Goal: Task Accomplishment & Management: Use online tool/utility

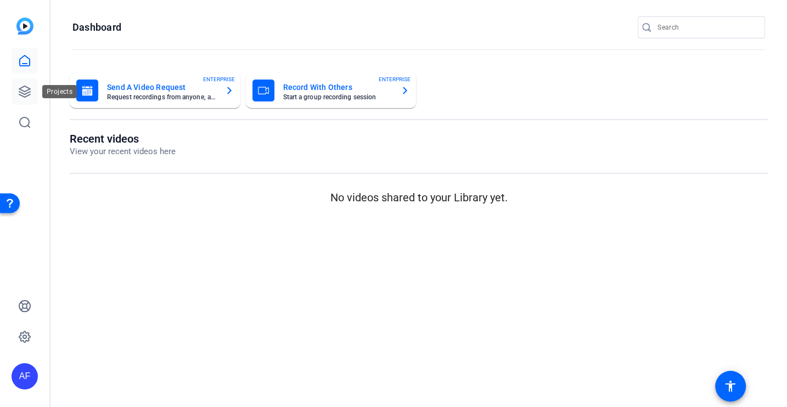
click at [29, 93] on icon at bounding box center [24, 91] width 13 height 13
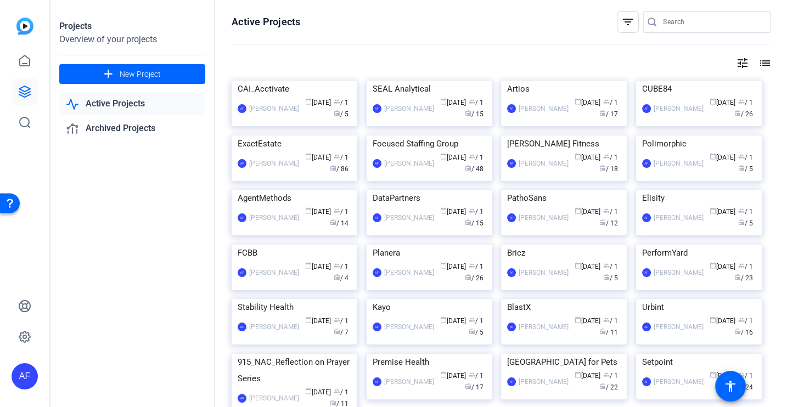
click at [682, 25] on input "Search" at bounding box center [712, 21] width 99 height 13
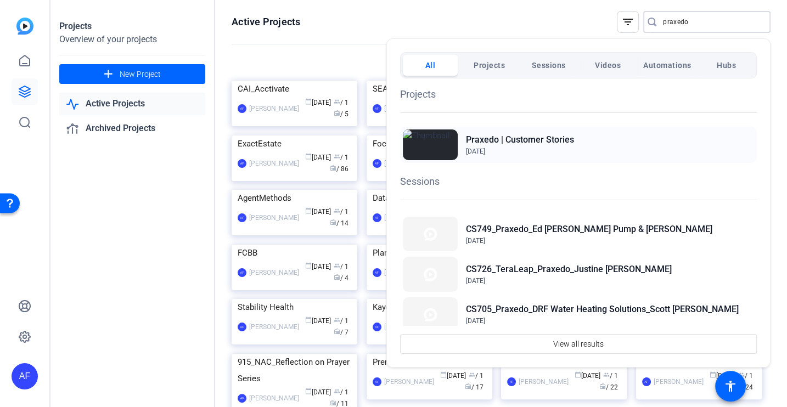
type input "praxedo"
click at [573, 139] on div "Praxedo | Customer Stories Oct 18, 2023" at bounding box center [578, 145] width 357 height 36
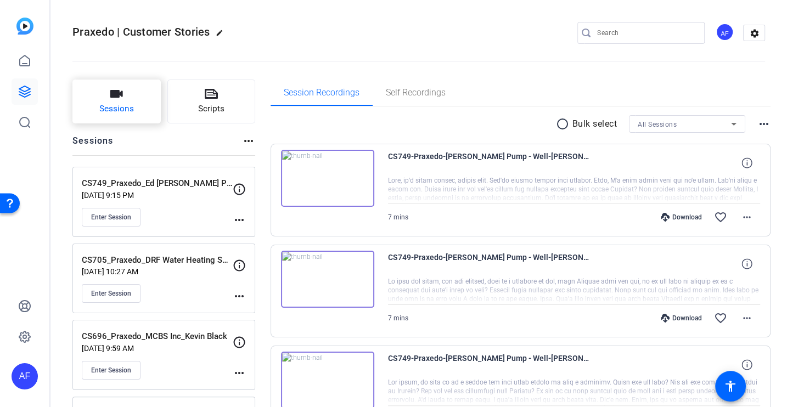
click at [92, 98] on button "Sessions" at bounding box center [116, 102] width 88 height 44
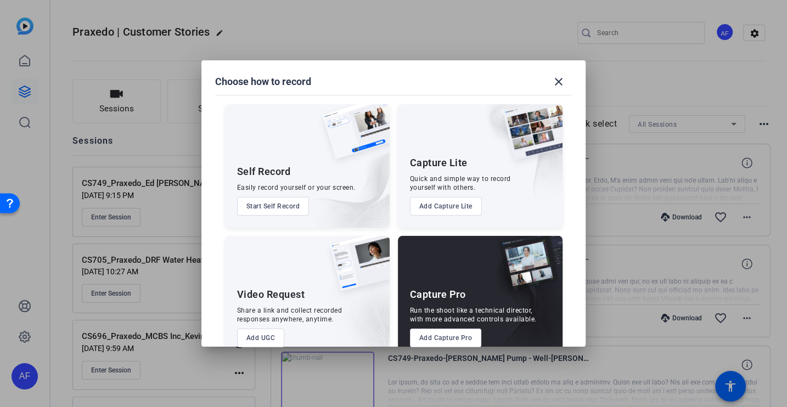
click at [462, 333] on button "Add Capture Pro" at bounding box center [446, 338] width 72 height 19
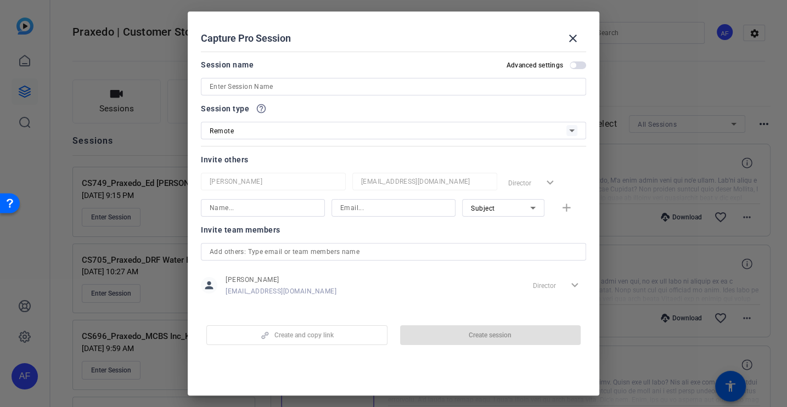
click at [250, 93] on div at bounding box center [394, 87] width 368 height 18
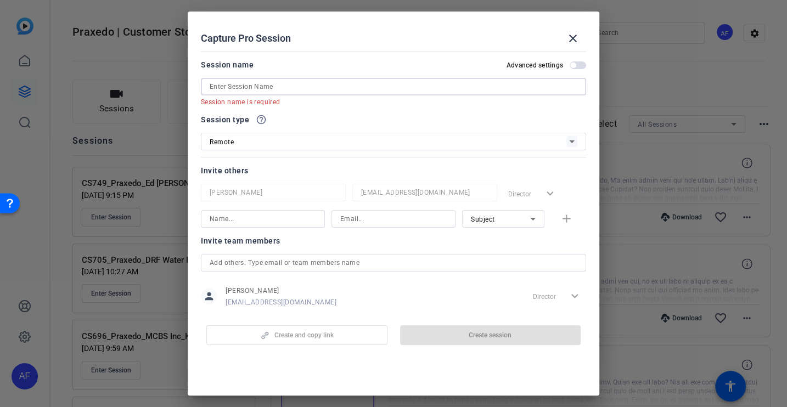
paste input "CS914_Praxedo_Justine Arscott_Bargreen [PERSON_NAME]"
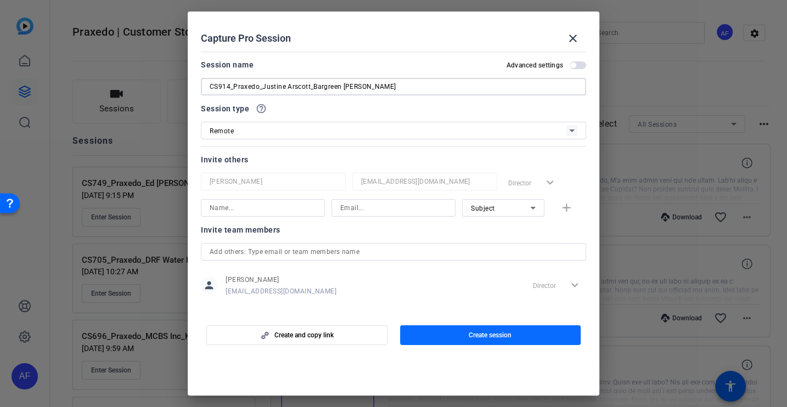
type input "CS914_Praxedo_Justine Arscott_Bargreen [PERSON_NAME]"
click at [485, 341] on span "button" at bounding box center [490, 335] width 181 height 26
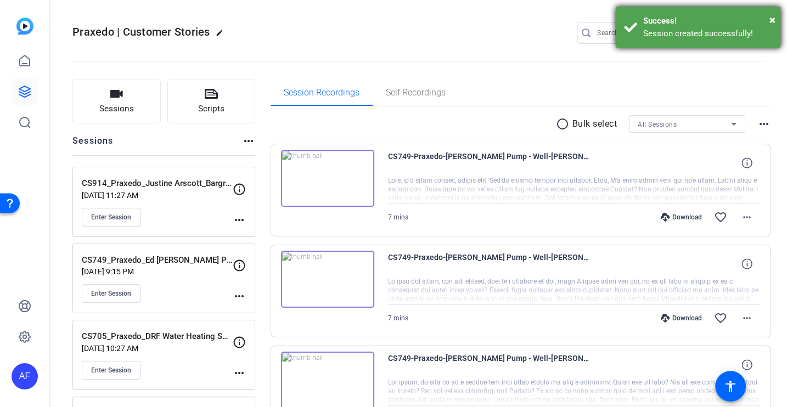
click at [777, 18] on div "× Success! Session created successfully!" at bounding box center [698, 27] width 165 height 41
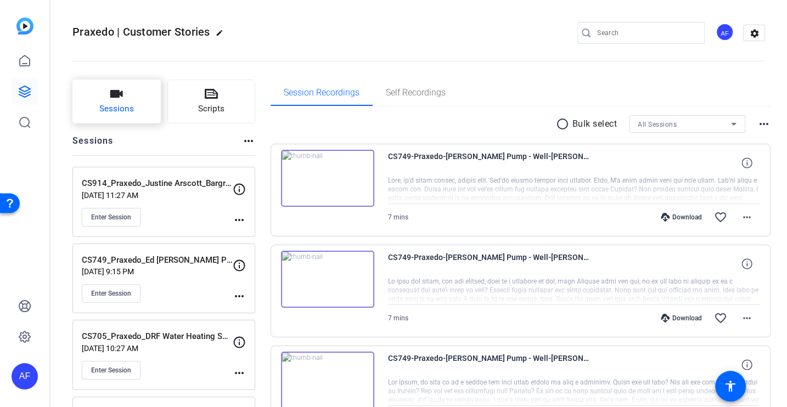
click at [116, 108] on span "Sessions" at bounding box center [116, 109] width 35 height 13
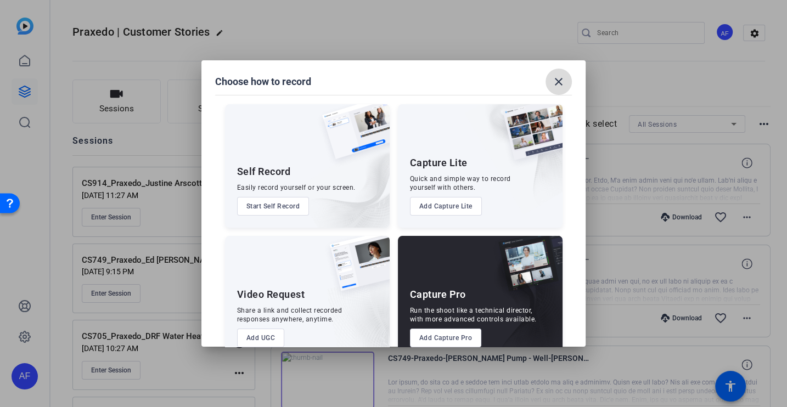
click at [563, 76] on mat-icon "close" at bounding box center [558, 81] width 13 height 13
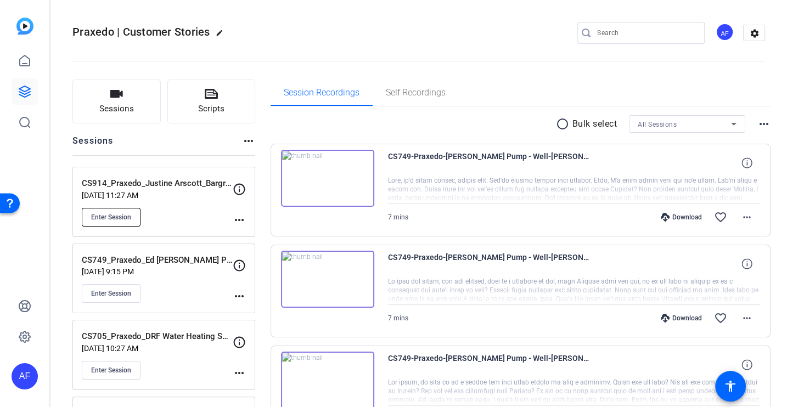
click at [125, 222] on button "Enter Session" at bounding box center [111, 217] width 59 height 19
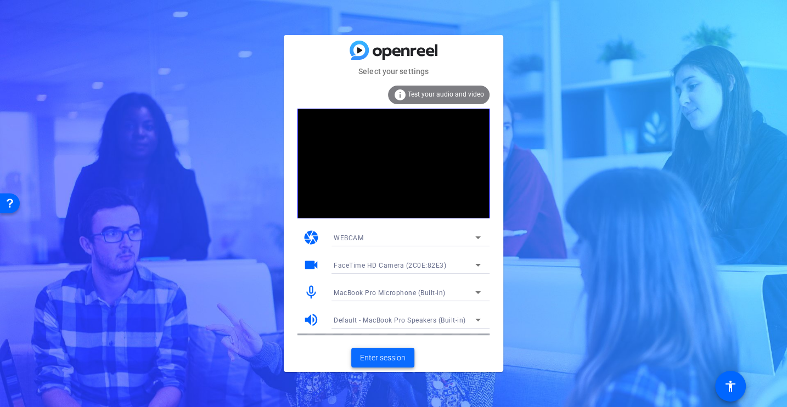
click at [395, 354] on span "Enter session" at bounding box center [383, 358] width 46 height 12
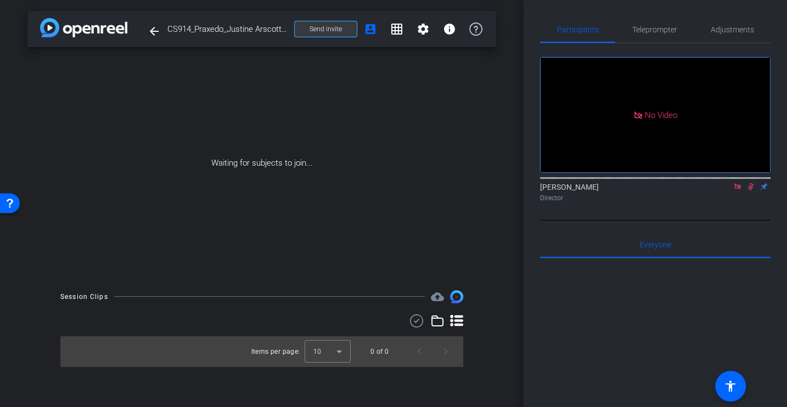
click at [317, 27] on span "Send invite" at bounding box center [326, 29] width 32 height 9
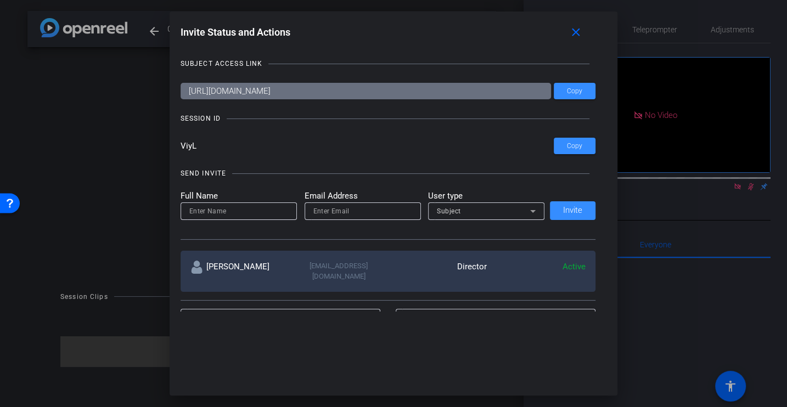
drag, startPoint x: 240, startPoint y: 144, endPoint x: 131, endPoint y: 143, distance: 109.3
click at [131, 143] on div "Invite Status and Actions close SUBJECT ACCESS LINK https://capture.openreel.co…" at bounding box center [393, 203] width 787 height 407
click at [584, 27] on span at bounding box center [578, 32] width 35 height 26
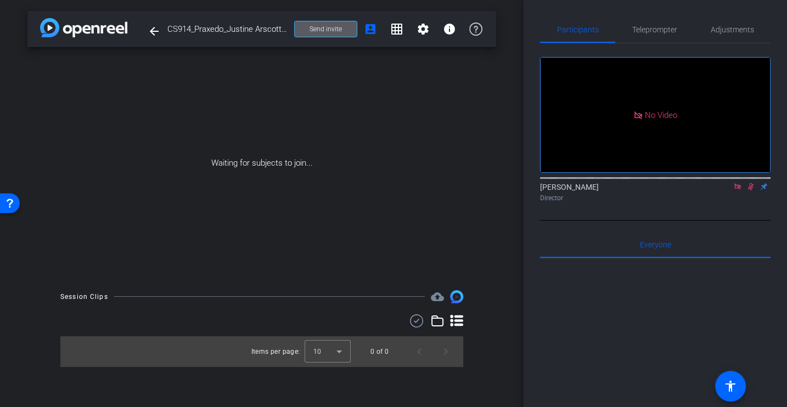
click at [740, 191] on icon at bounding box center [738, 187] width 9 height 8
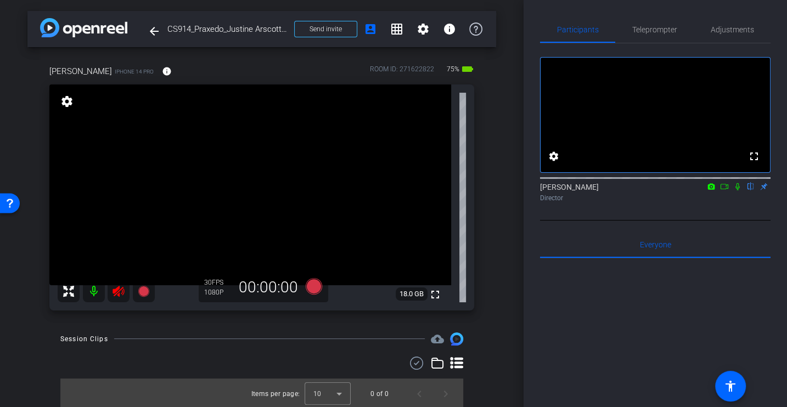
click at [115, 296] on icon at bounding box center [118, 291] width 13 height 13
click at [730, 26] on span "Adjustments" at bounding box center [732, 30] width 43 height 8
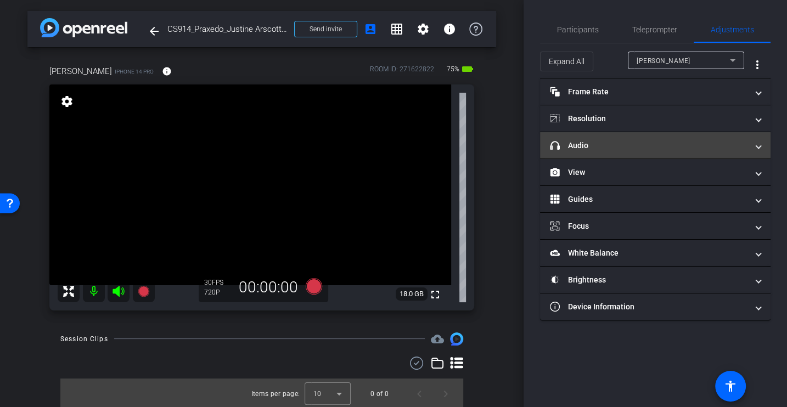
click at [579, 136] on mat-expansion-panel-header "headphone icon Audio" at bounding box center [655, 145] width 231 height 26
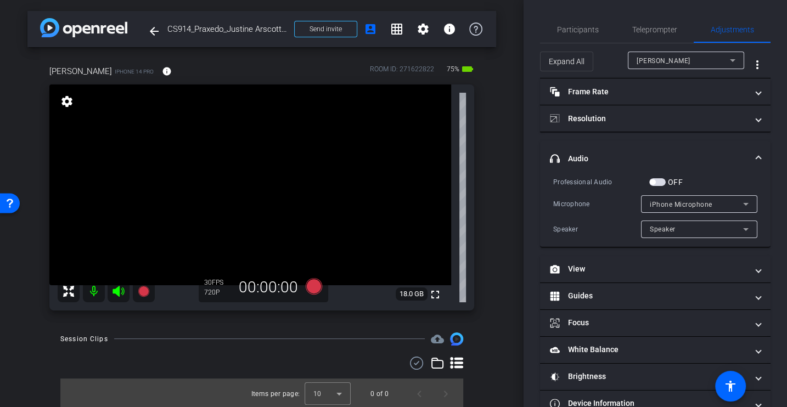
click at [568, 221] on div "Speaker Speaker" at bounding box center [655, 230] width 204 height 18
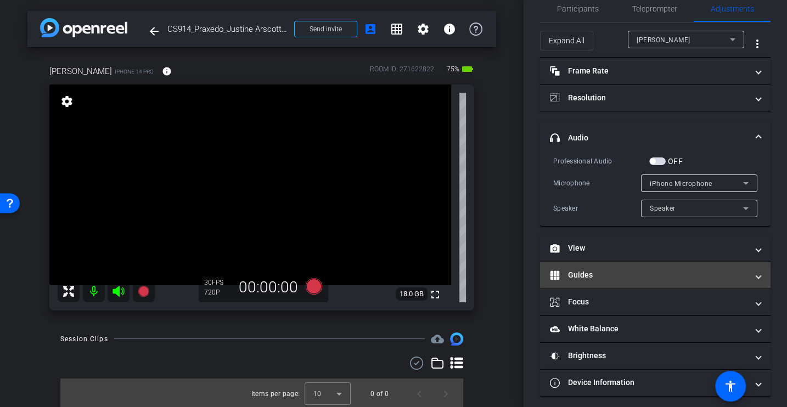
scroll to position [22, 0]
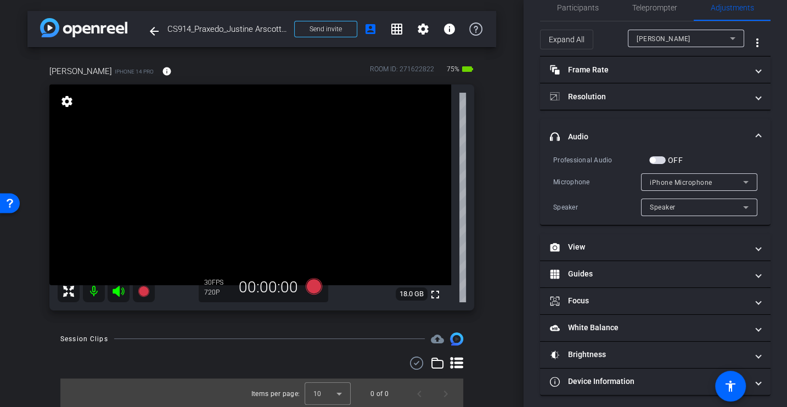
click at [583, 202] on div "Speaker" at bounding box center [597, 207] width 88 height 11
click at [572, 170] on div "Professional Audio OFF Microphone iPhone Microphone Speaker Speaker" at bounding box center [655, 185] width 204 height 62
click at [575, 183] on div "Microphone" at bounding box center [597, 182] width 88 height 11
click at [591, 181] on div "Microphone" at bounding box center [597, 182] width 88 height 11
click at [162, 70] on mat-icon "info" at bounding box center [167, 71] width 10 height 10
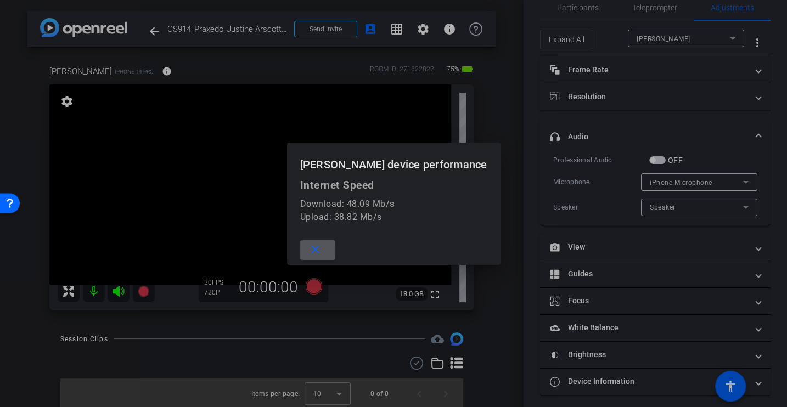
click at [335, 240] on span at bounding box center [317, 250] width 35 height 26
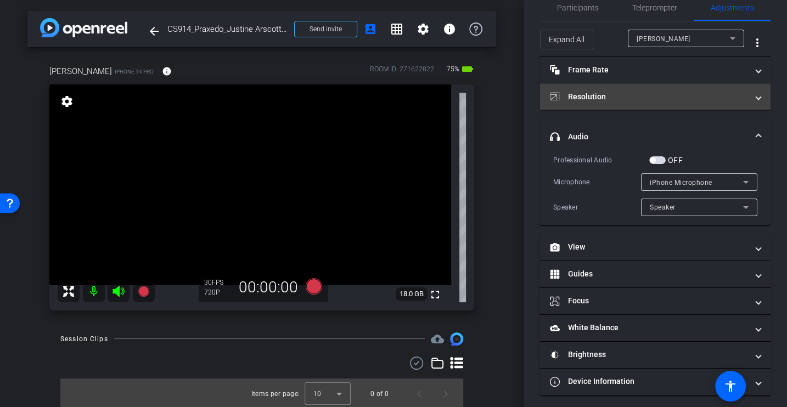
click at [599, 91] on mat-panel-title "Resolution" at bounding box center [649, 97] width 198 height 12
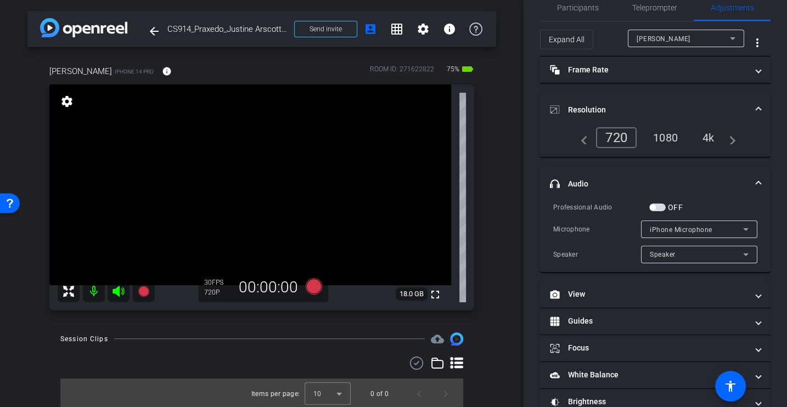
click at [709, 141] on div "4k" at bounding box center [709, 137] width 29 height 19
click at [630, 105] on mat-panel-title "Resolution" at bounding box center [649, 110] width 198 height 12
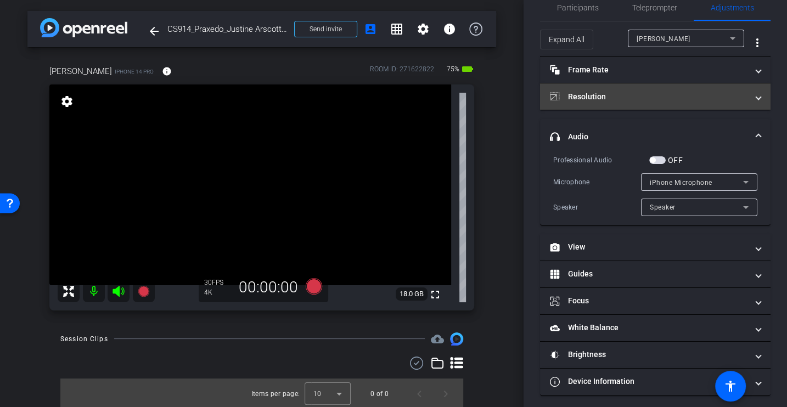
click at [617, 98] on mat-panel-title "Resolution" at bounding box center [649, 97] width 198 height 12
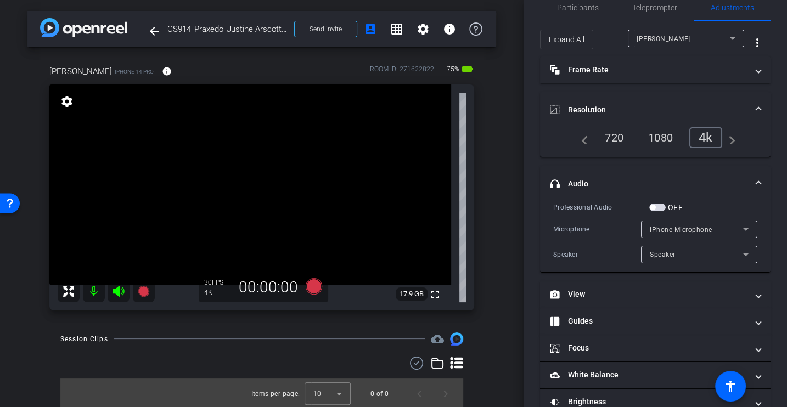
scroll to position [0, 0]
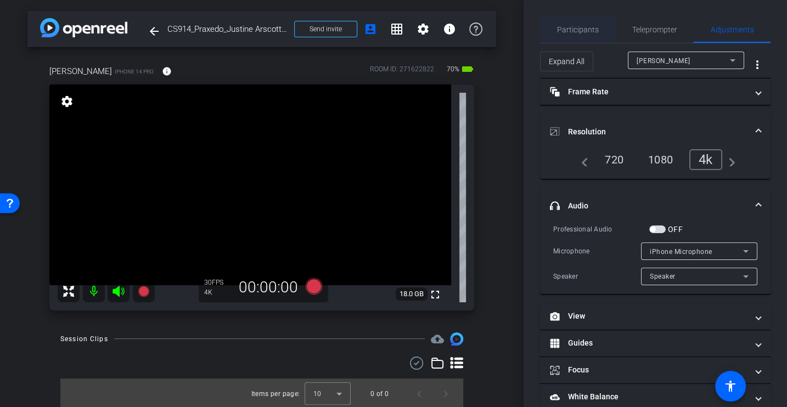
click at [569, 21] on span "Participants" at bounding box center [578, 29] width 42 height 26
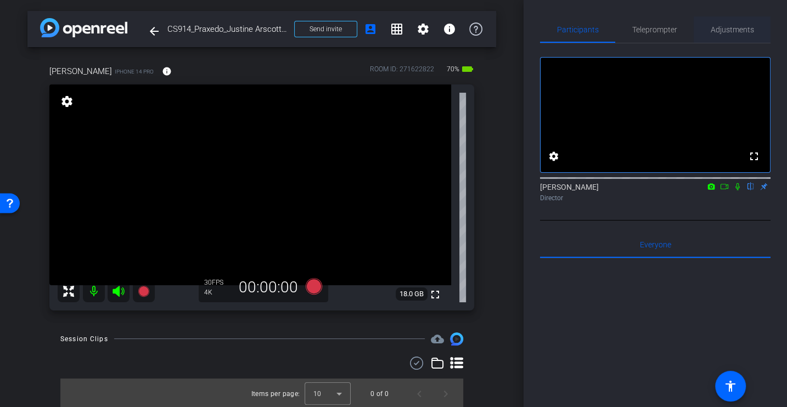
click at [727, 32] on span "Adjustments" at bounding box center [732, 30] width 43 height 8
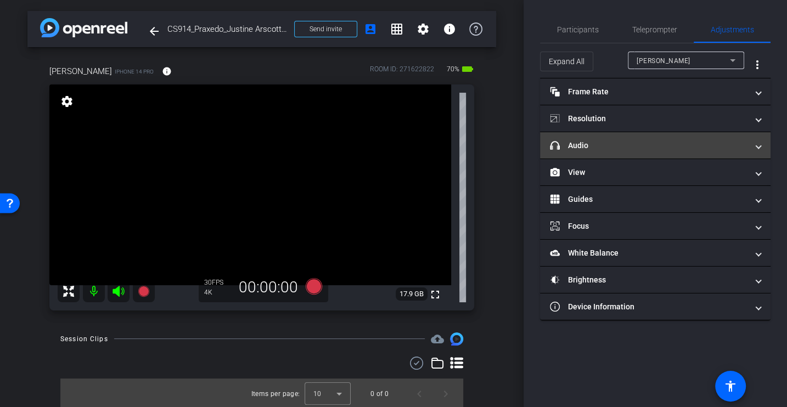
click at [575, 143] on mat-panel-title "headphone icon Audio" at bounding box center [649, 146] width 198 height 12
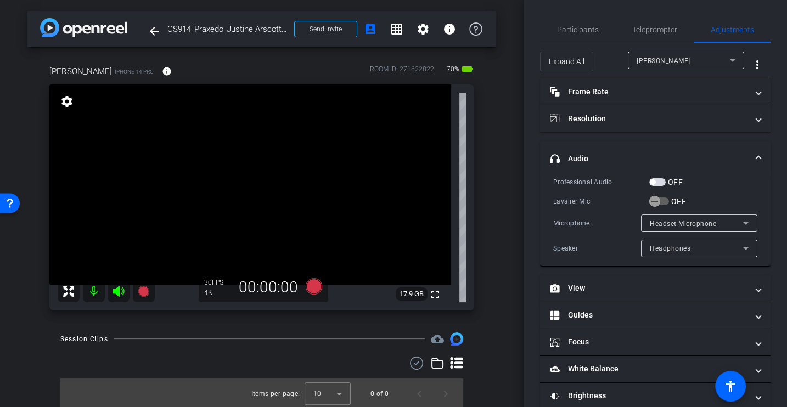
click at [585, 198] on div "Lavalier Mic" at bounding box center [601, 201] width 96 height 11
click at [608, 209] on div "Professional Audio OFF Lavalier Mic OFF Microphone Headset Microphone Speaker H…" at bounding box center [655, 216] width 204 height 81
click at [618, 197] on div "Lavalier Mic" at bounding box center [601, 201] width 96 height 11
click at [578, 197] on div "Lavalier Mic" at bounding box center [601, 201] width 96 height 11
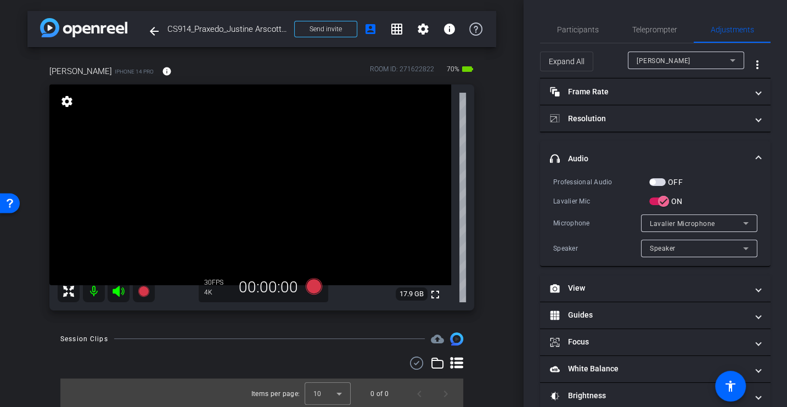
click at [578, 197] on div "Lavalier Mic" at bounding box center [601, 201] width 96 height 11
click at [659, 178] on span "button" at bounding box center [658, 182] width 16 height 8
click at [623, 208] on div "Professional Audio OFF Lavalier Mic ON Microphone Lavalier Microphone Speaker S…" at bounding box center [655, 216] width 204 height 81
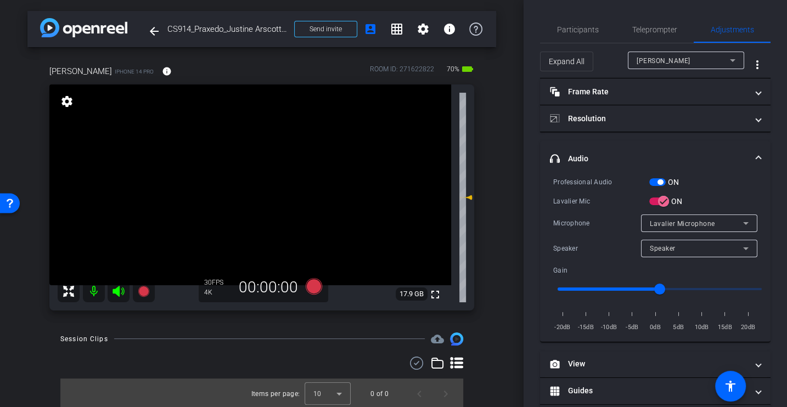
click at [623, 208] on div "Professional Audio ON Lavalier Mic ON Microphone Lavalier Microphone Speaker Sp…" at bounding box center [655, 254] width 204 height 157
click at [587, 199] on div "Lavalier Mic" at bounding box center [601, 201] width 96 height 11
click at [593, 215] on div "Microphone Lavalier Microphone" at bounding box center [655, 224] width 204 height 18
click at [312, 289] on icon at bounding box center [314, 286] width 16 height 16
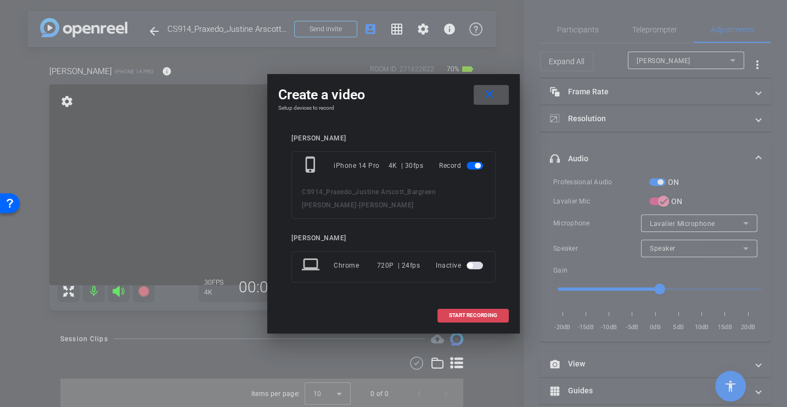
click at [474, 313] on span "START RECORDING" at bounding box center [473, 315] width 48 height 5
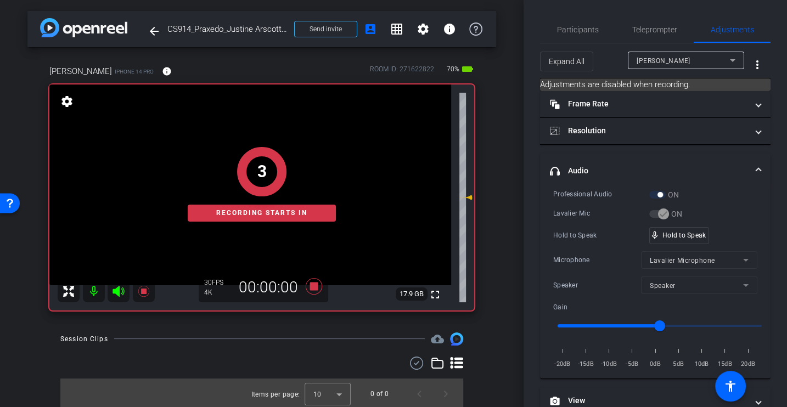
click at [575, 220] on div "Professional Audio ON Lavalier Mic ON Hold to Speak mic_none Hold to Speak Micr…" at bounding box center [655, 279] width 204 height 181
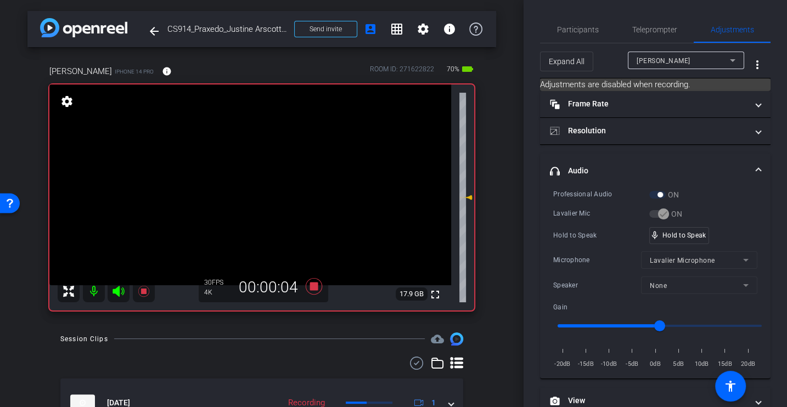
click at [579, 203] on div "Professional Audio ON Lavalier Mic ON Hold to Speak mic_none Hold to Speak Micr…" at bounding box center [655, 279] width 204 height 181
click at [600, 227] on div "Hold to Speak mic_none Hold to Speak" at bounding box center [655, 235] width 204 height 17
click at [311, 284] on icon at bounding box center [314, 286] width 16 height 16
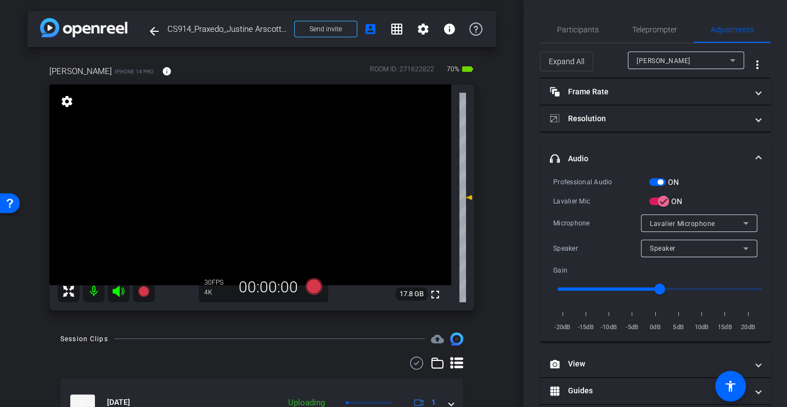
click at [583, 216] on div "Microphone Lavalier Microphone" at bounding box center [655, 224] width 204 height 18
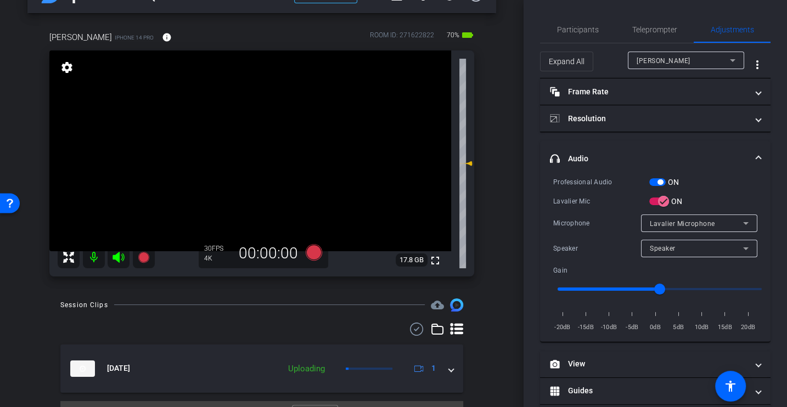
scroll to position [58, 0]
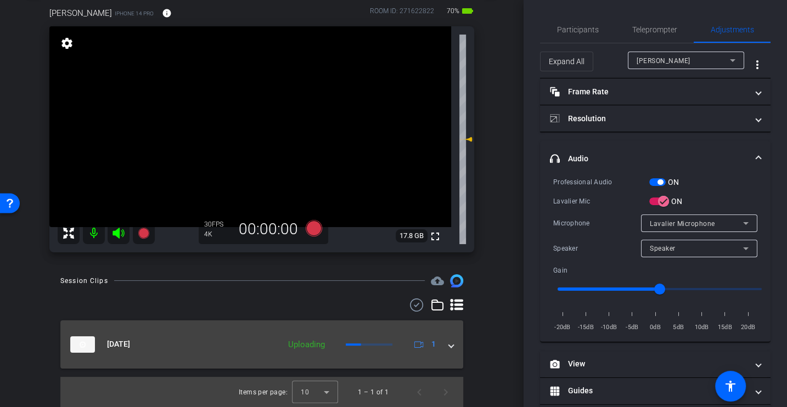
click at [449, 345] on span at bounding box center [451, 345] width 4 height 12
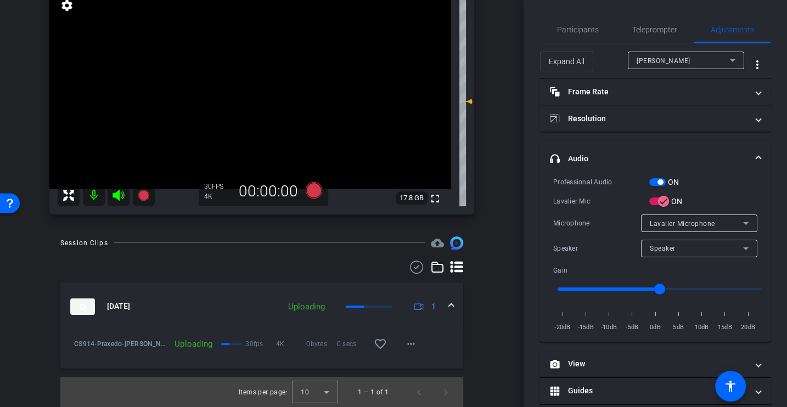
scroll to position [0, 0]
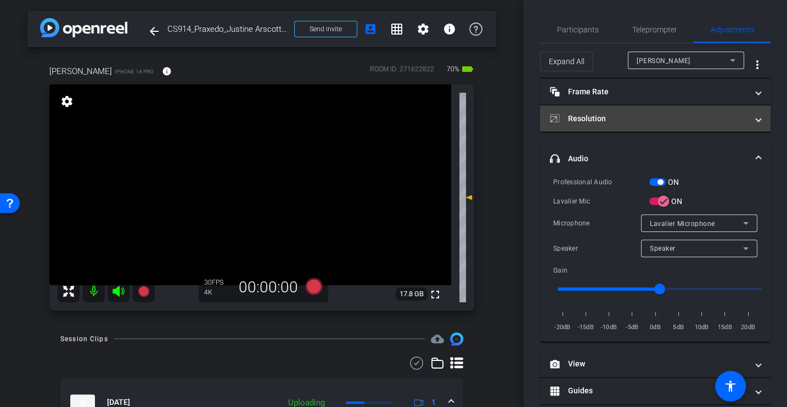
click at [591, 115] on mat-panel-title "Resolution" at bounding box center [649, 119] width 198 height 12
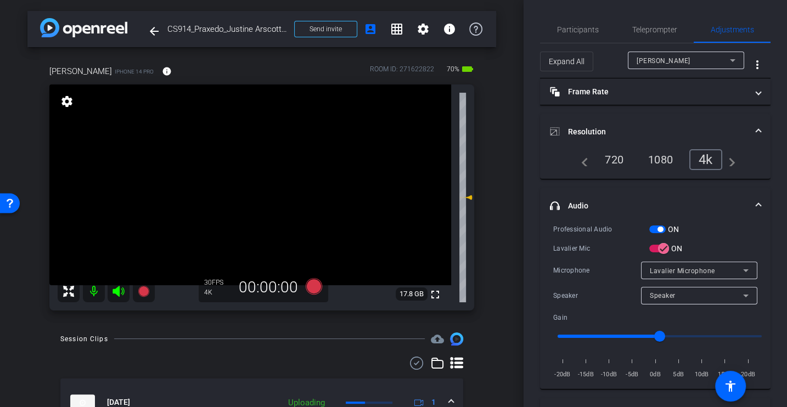
click at [662, 156] on div "1080" at bounding box center [660, 159] width 41 height 19
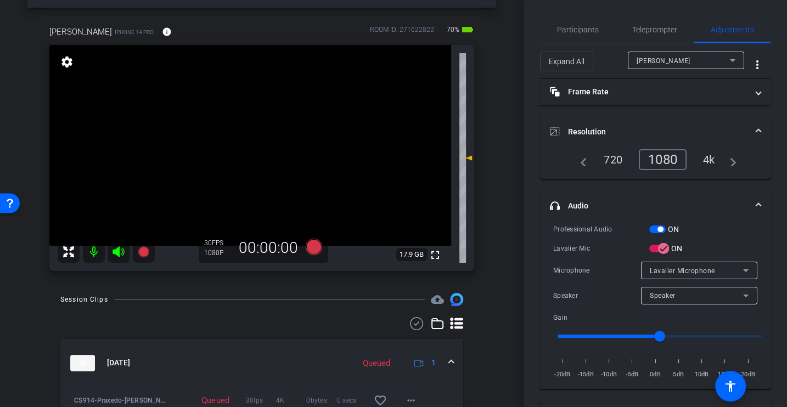
scroll to position [96, 0]
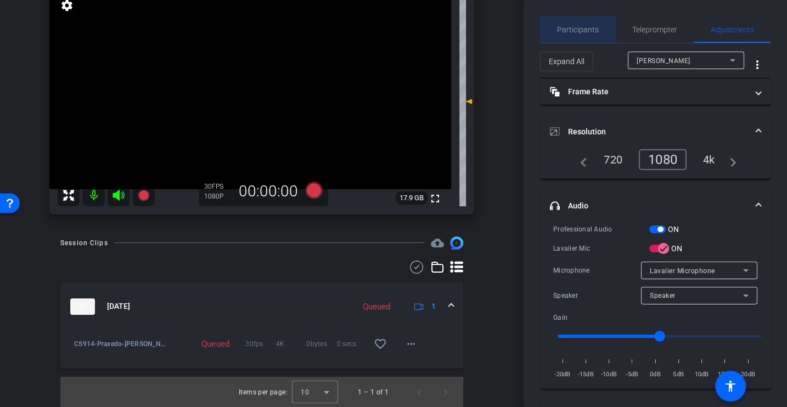
click at [579, 29] on span "Participants" at bounding box center [578, 30] width 42 height 8
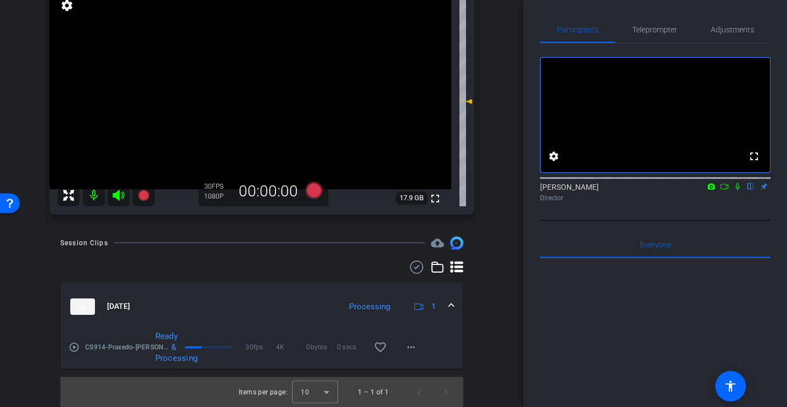
scroll to position [94, 0]
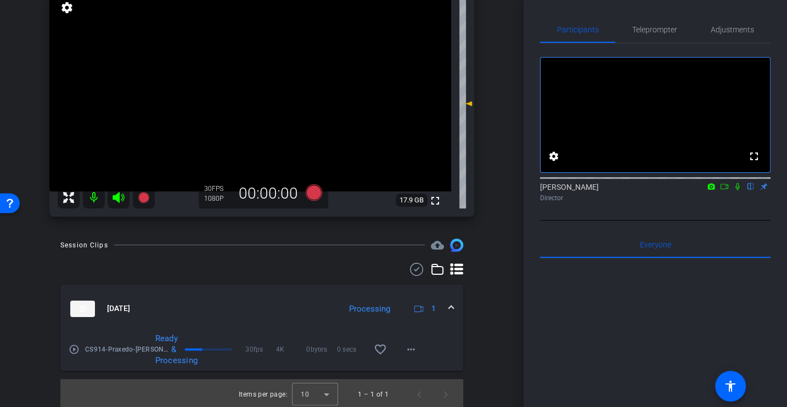
click at [74, 349] on mat-icon "play_circle_outline" at bounding box center [74, 349] width 11 height 11
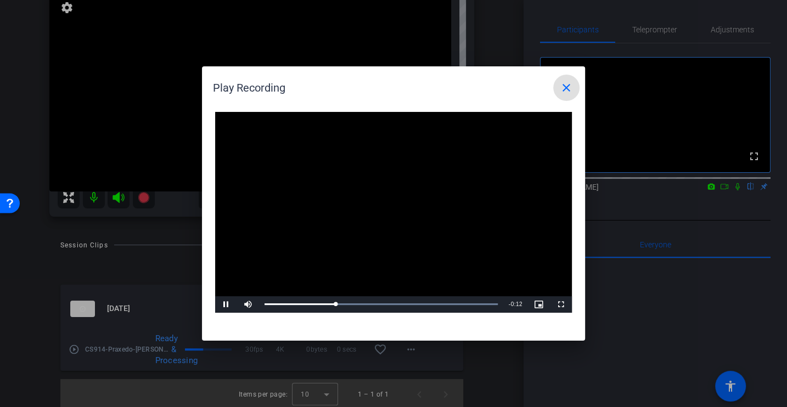
click at [568, 94] on mat-icon "close" at bounding box center [566, 87] width 13 height 13
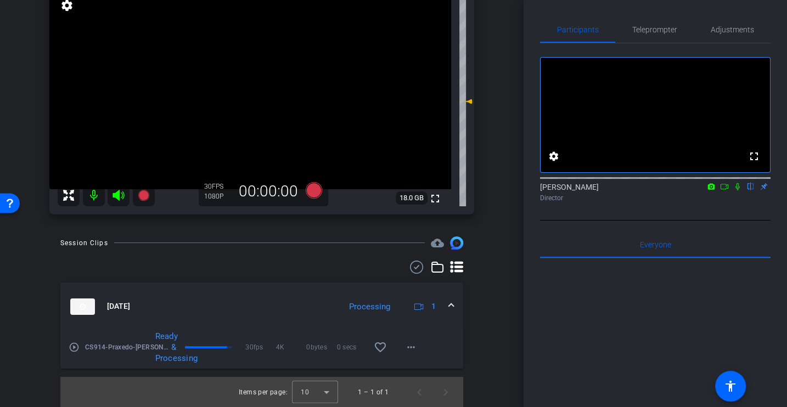
scroll to position [0, 0]
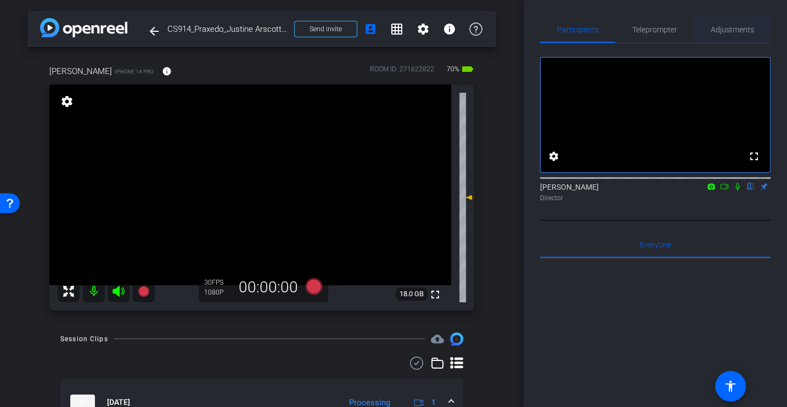
click at [751, 27] on span "Adjustments" at bounding box center [732, 30] width 43 height 8
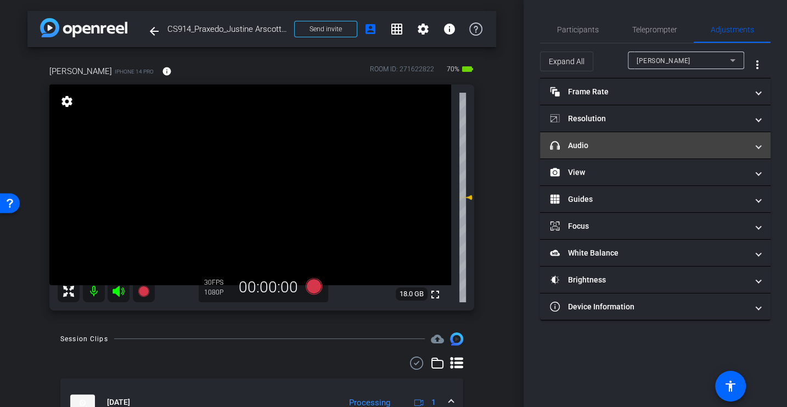
click at [595, 151] on mat-expansion-panel-header "headphone icon Audio" at bounding box center [655, 145] width 231 height 26
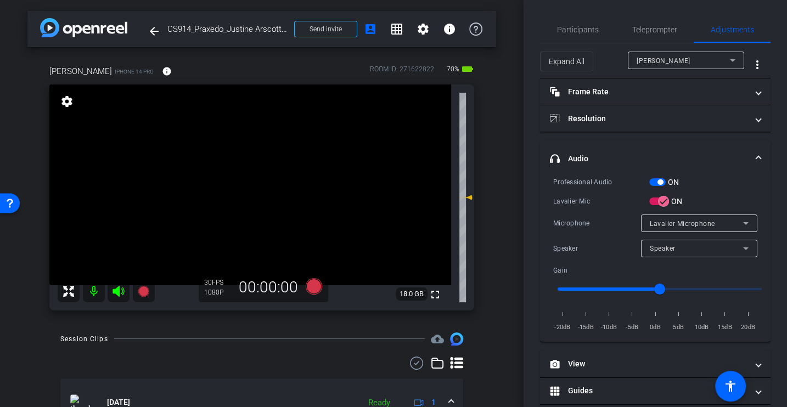
click at [584, 209] on div "Professional Audio ON Lavalier Mic ON Microphone Lavalier Microphone Speaker Sp…" at bounding box center [655, 254] width 204 height 157
click at [570, 197] on div "Lavalier Mic" at bounding box center [601, 201] width 96 height 11
click at [575, 209] on div "Professional Audio ON Lavalier Mic ON Microphone Lavalier Microphone Speaker Sp…" at bounding box center [655, 254] width 204 height 157
click at [566, 195] on div "Lavalier Mic ON" at bounding box center [655, 201] width 204 height 12
click at [598, 226] on div "Microphone" at bounding box center [597, 223] width 88 height 11
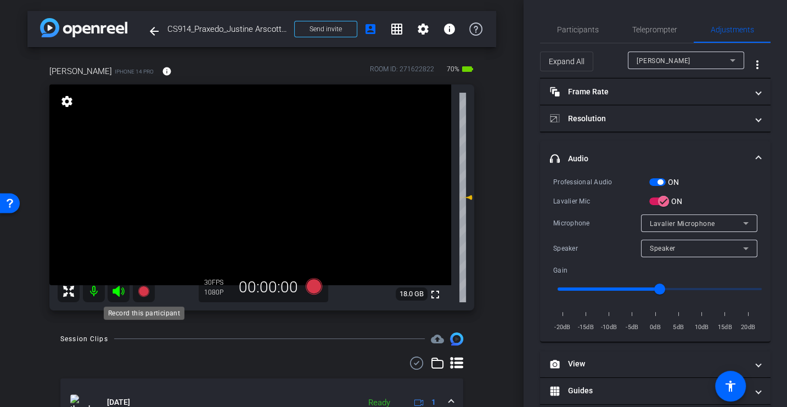
click at [143, 290] on icon at bounding box center [143, 290] width 11 height 11
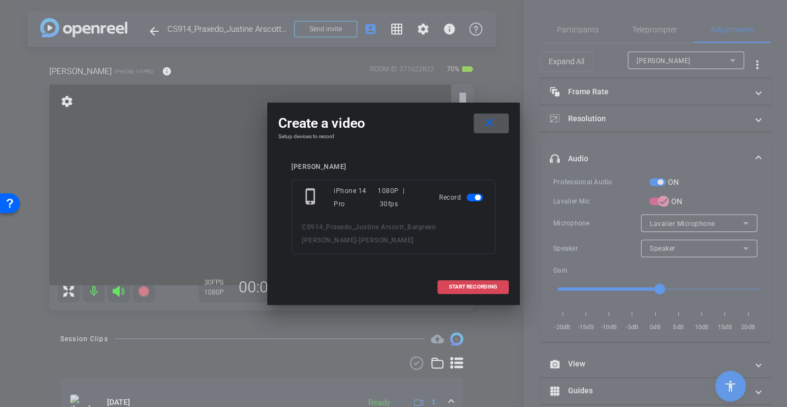
click at [455, 279] on span at bounding box center [473, 287] width 70 height 26
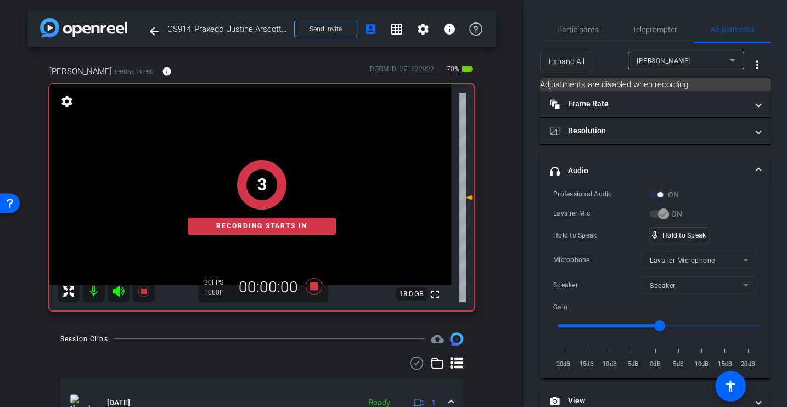
click at [593, 208] on div "Lavalier Mic" at bounding box center [601, 213] width 96 height 11
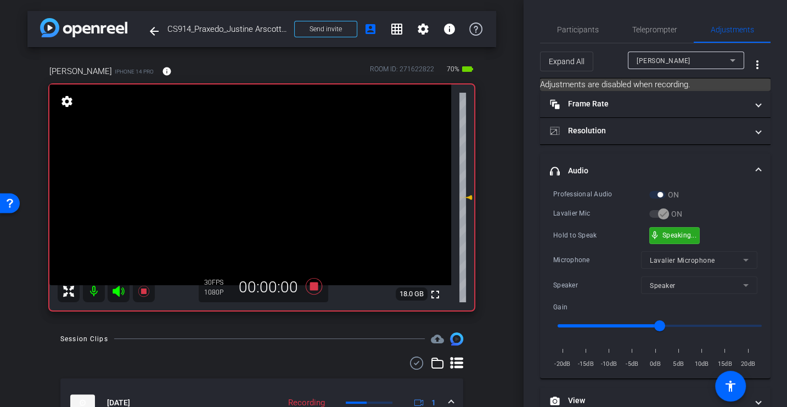
scroll to position [155, 0]
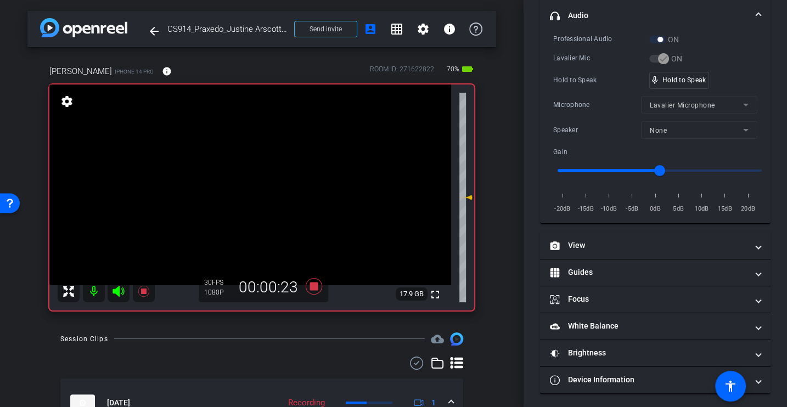
click at [584, 106] on div "Microphone" at bounding box center [597, 104] width 88 height 11
click at [612, 88] on div "Professional Audio ON Lavalier Mic ON Hold to Speak mic_none Hold to Speak Micr…" at bounding box center [655, 123] width 204 height 181
click at [581, 80] on div "Hold to Speak" at bounding box center [601, 80] width 96 height 11
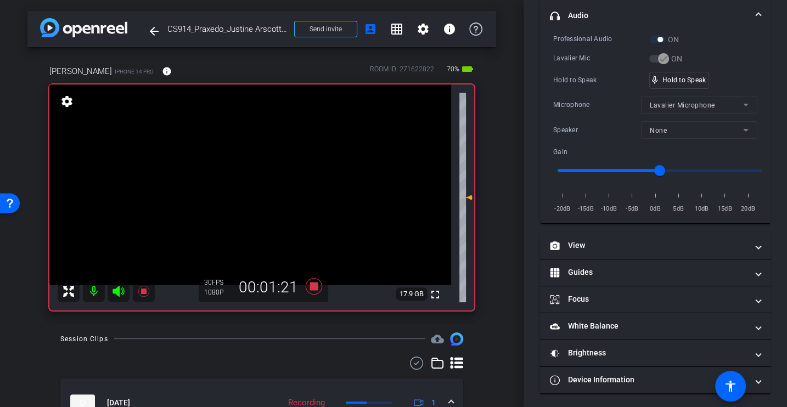
click at [581, 80] on div "Hold to Speak" at bounding box center [601, 80] width 96 height 11
click at [574, 104] on div "Microphone" at bounding box center [597, 104] width 88 height 11
click at [598, 105] on div "Microphone" at bounding box center [597, 104] width 88 height 11
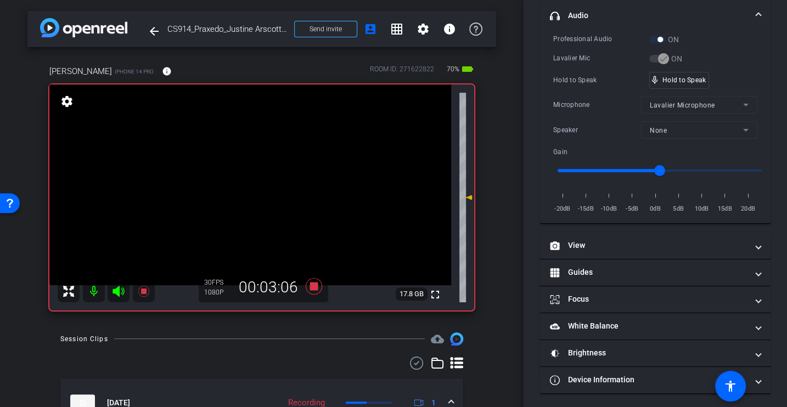
click at [598, 105] on div "Microphone" at bounding box center [597, 104] width 88 height 11
click at [598, 79] on div "Hold to Speak" at bounding box center [601, 80] width 96 height 11
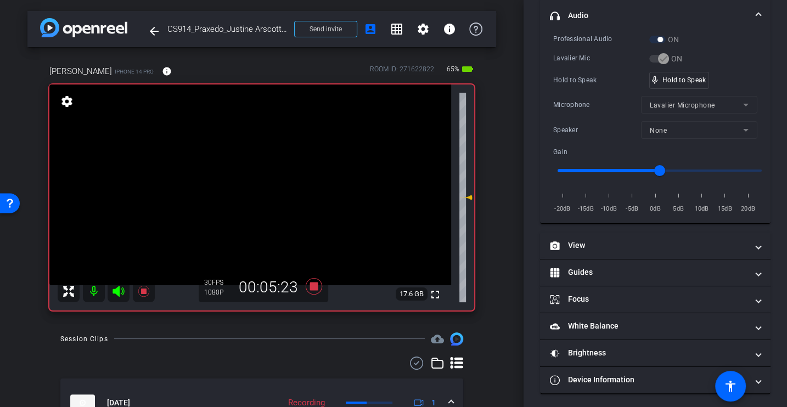
click at [601, 93] on div "Professional Audio ON Lavalier Mic ON Hold to Speak mic_none Hold to Speak Micr…" at bounding box center [655, 123] width 204 height 181
click at [595, 90] on div "Professional Audio ON Lavalier Mic ON Hold to Speak mic_none Hold to Speak Micr…" at bounding box center [655, 123] width 204 height 181
click at [579, 100] on div "Microphone" at bounding box center [597, 104] width 88 height 11
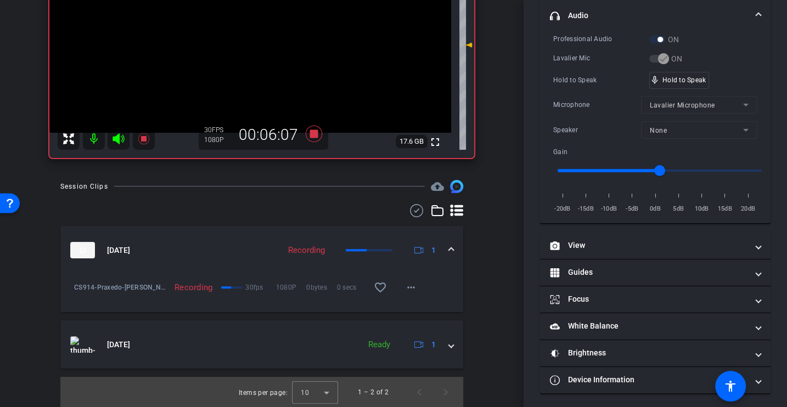
scroll to position [0, 0]
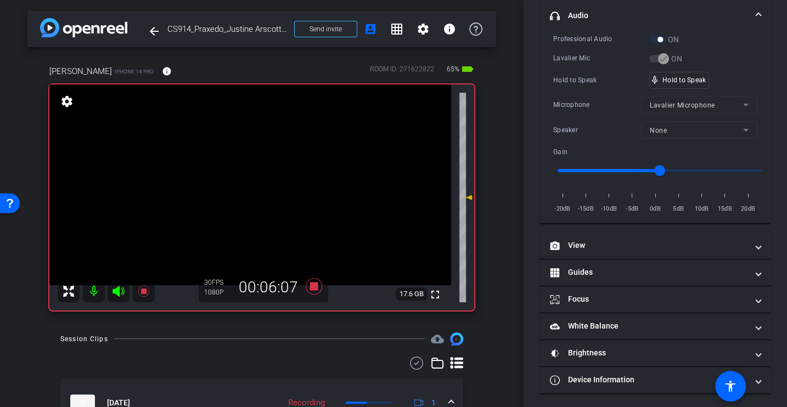
click at [582, 93] on div "Professional Audio ON Lavalier Mic ON Hold to Speak mic_none Hold to Speak Micr…" at bounding box center [655, 123] width 204 height 181
click at [311, 284] on icon at bounding box center [314, 286] width 16 height 16
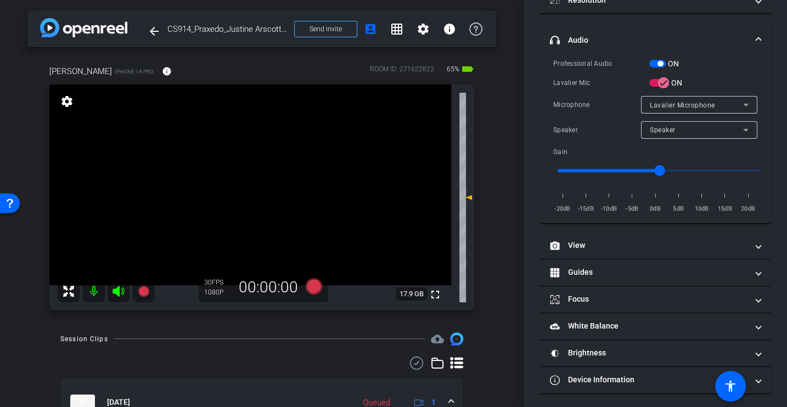
click at [497, 338] on div "arrow_back CS914_Praxedo_Justine Arscott_Bargreen Ellingson_Kiely Joyce Back to…" at bounding box center [262, 203] width 524 height 407
click at [289, 345] on div "Session Clips cloud_upload" at bounding box center [261, 339] width 403 height 13
click at [502, 264] on div "arrow_back CS914_Praxedo_Justine Arscott_Bargreen Ellingson_Kiely Joyce Back to…" at bounding box center [262, 202] width 524 height 407
click at [296, 341] on div "Session Clips cloud_upload" at bounding box center [261, 338] width 403 height 13
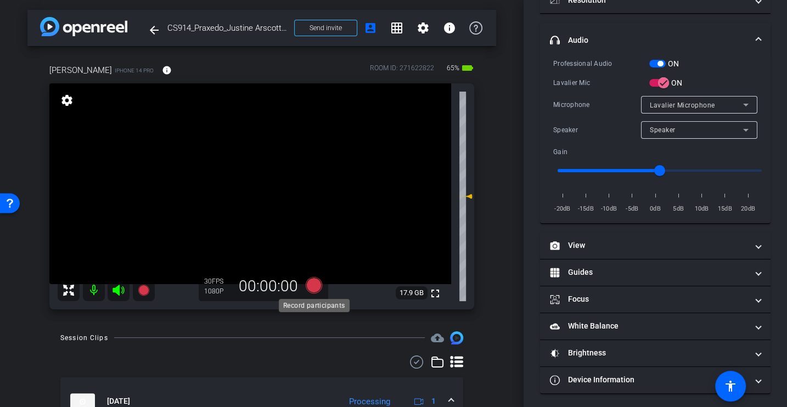
click at [317, 285] on icon at bounding box center [314, 285] width 16 height 16
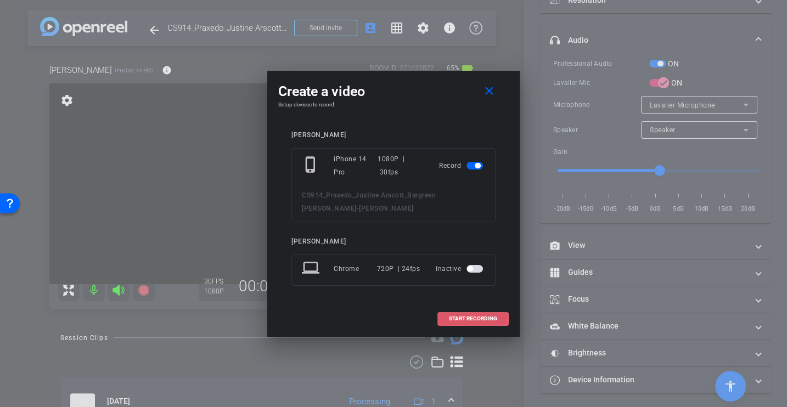
click at [454, 312] on span at bounding box center [473, 319] width 70 height 26
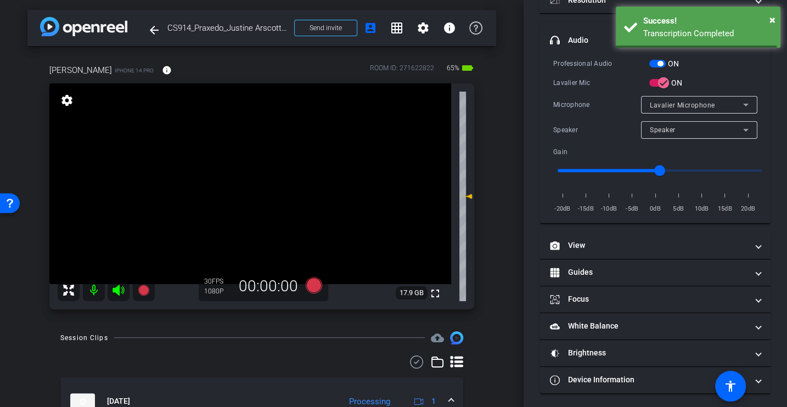
scroll to position [155, 0]
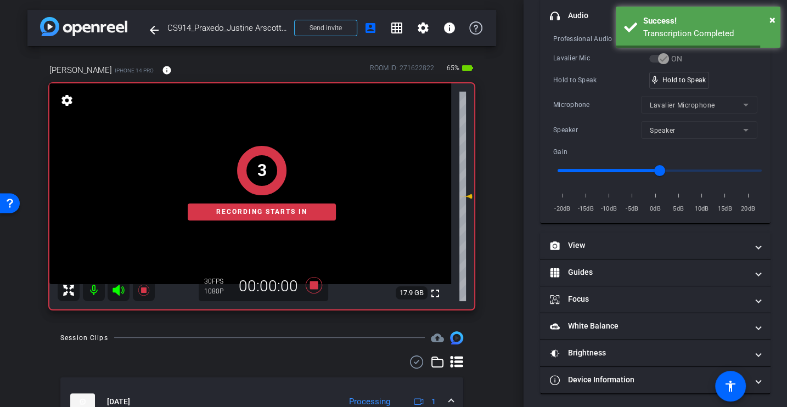
click at [585, 100] on div "Microphone" at bounding box center [597, 104] width 88 height 11
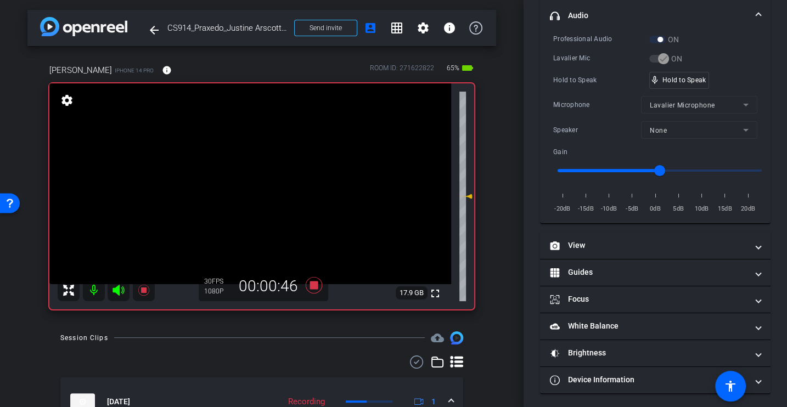
click at [575, 76] on div "Hold to Speak" at bounding box center [601, 80] width 96 height 11
click at [595, 92] on div "Professional Audio ON Lavalier Mic ON Hold to Speak mic_none Hold to Speak Micr…" at bounding box center [655, 123] width 204 height 181
click at [575, 99] on div "Microphone" at bounding box center [597, 104] width 88 height 11
click at [590, 101] on div "Microphone" at bounding box center [597, 104] width 88 height 11
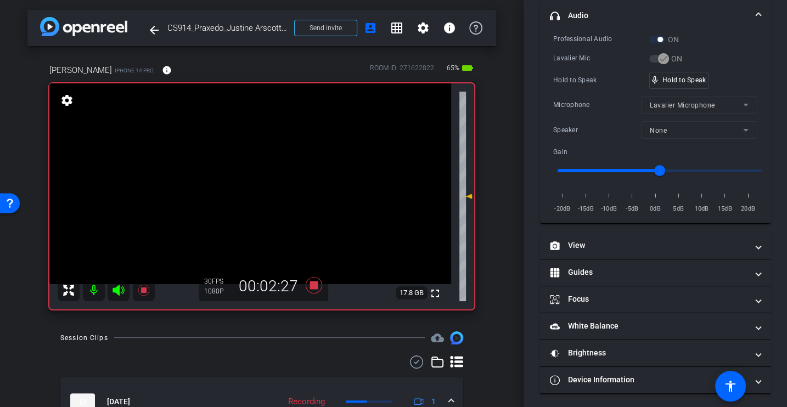
click at [596, 86] on div "Hold to Speak mic_none Hold to Speak" at bounding box center [655, 80] width 204 height 17
click at [599, 96] on div "Microphone Lavalier Microphone" at bounding box center [655, 105] width 204 height 18
click at [569, 103] on div "Microphone" at bounding box center [597, 104] width 88 height 11
click at [592, 91] on div "Professional Audio ON Lavalier Mic ON Hold to Speak mic_none Hold to Speak Micr…" at bounding box center [655, 123] width 204 height 181
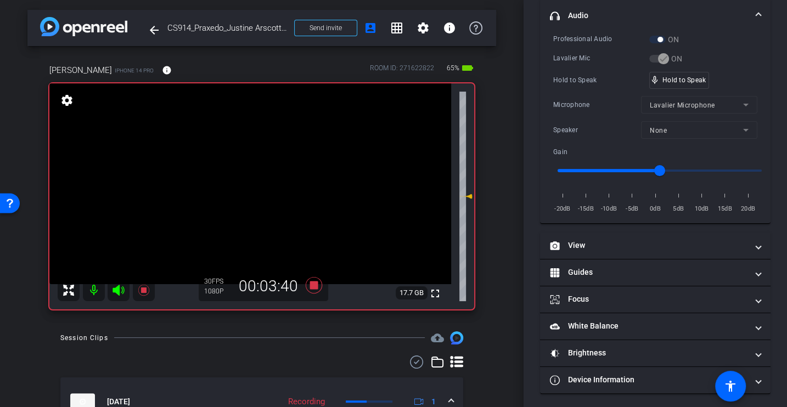
click at [592, 91] on div "Professional Audio ON Lavalier Mic ON Hold to Speak mic_none Hold to Speak Micr…" at bounding box center [655, 123] width 204 height 181
click at [586, 102] on div "Microphone" at bounding box center [597, 104] width 88 height 11
click at [584, 111] on div "Microphone Lavalier Microphone" at bounding box center [655, 105] width 204 height 18
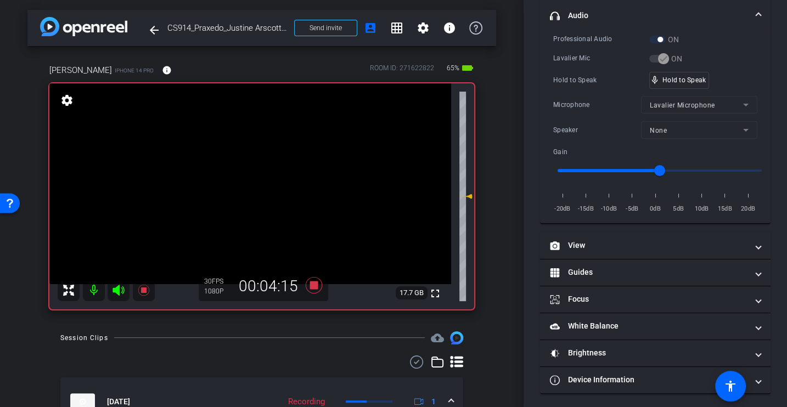
click at [584, 111] on div "Microphone Lavalier Microphone" at bounding box center [655, 105] width 204 height 18
click at [566, 75] on div "Hold to Speak" at bounding box center [601, 80] width 96 height 11
click at [601, 91] on div "Professional Audio ON Lavalier Mic ON Hold to Speak mic_none Hold to Speak Micr…" at bounding box center [655, 123] width 204 height 181
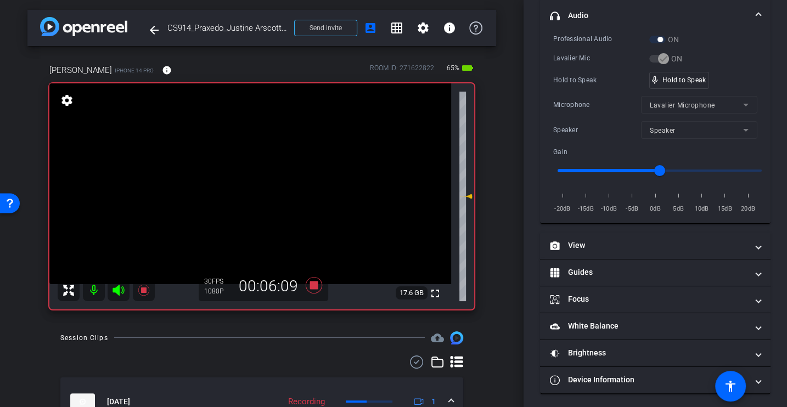
click at [601, 91] on div "Professional Audio ON Lavalier Mic ON Hold to Speak mic_none Hold to Speak Micr…" at bounding box center [655, 123] width 204 height 181
click at [311, 285] on icon at bounding box center [314, 285] width 16 height 16
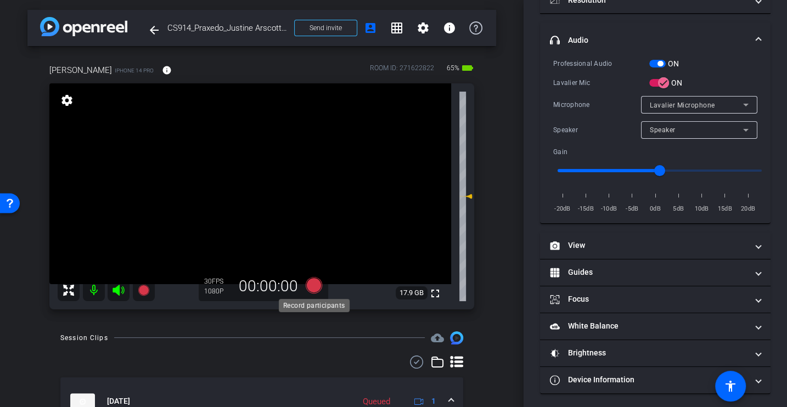
click at [310, 285] on icon at bounding box center [314, 285] width 16 height 16
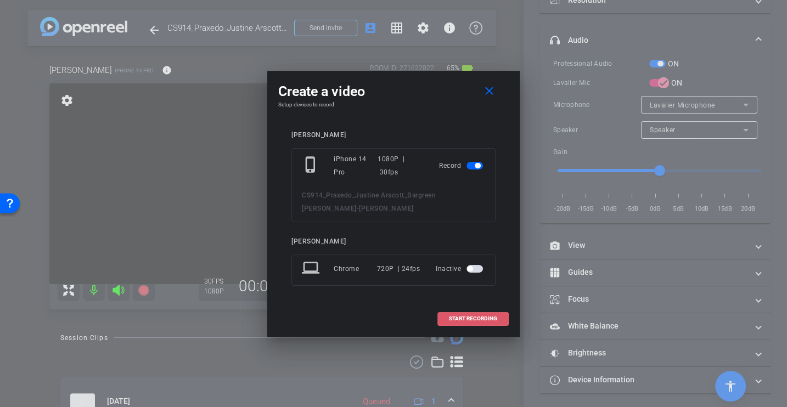
click at [468, 318] on span "START RECORDING" at bounding box center [473, 318] width 48 height 5
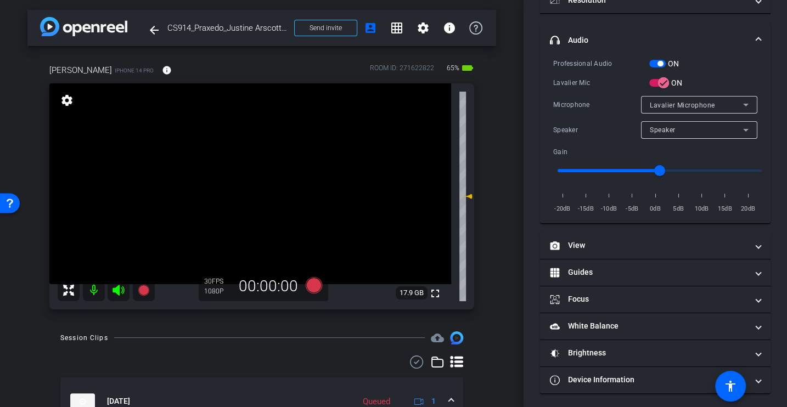
scroll to position [155, 0]
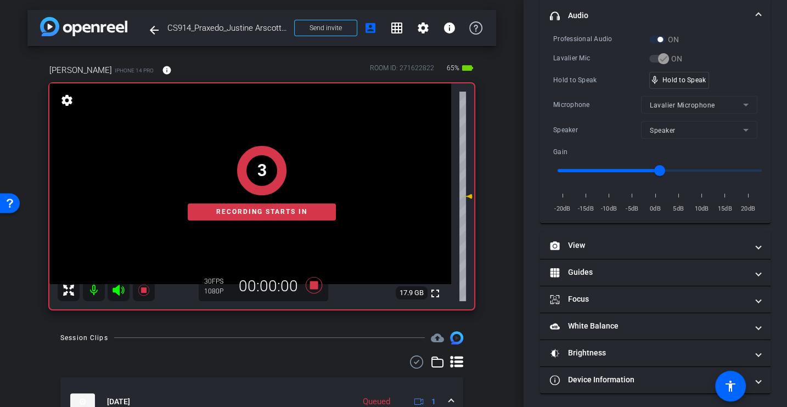
click at [591, 100] on div "Microphone" at bounding box center [597, 104] width 88 height 11
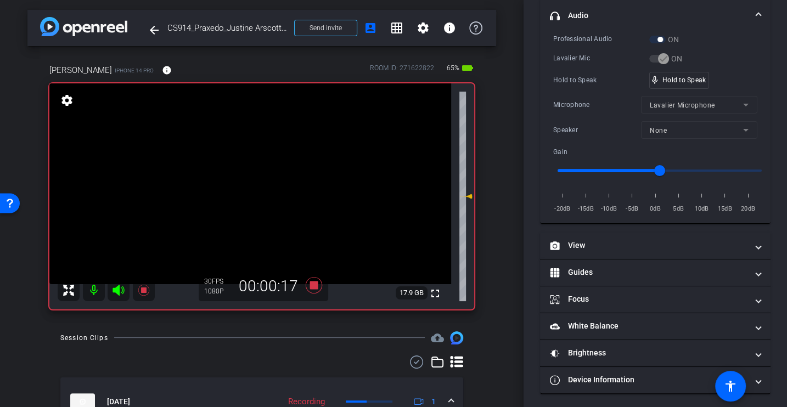
click at [606, 92] on div "Professional Audio ON Lavalier Mic ON Hold to Speak mic_none Hold to Speak Micr…" at bounding box center [655, 123] width 204 height 181
click at [583, 97] on div "Microphone Lavalier Microphone" at bounding box center [655, 105] width 204 height 18
click at [584, 106] on div "Microphone" at bounding box center [597, 104] width 88 height 11
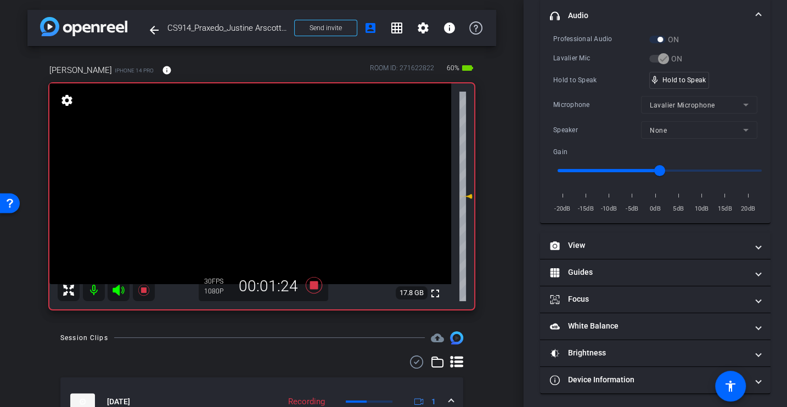
click at [588, 106] on div "Microphone" at bounding box center [597, 104] width 88 height 11
click at [579, 104] on div "Microphone" at bounding box center [597, 104] width 88 height 11
click at [586, 102] on div "Microphone" at bounding box center [597, 104] width 88 height 11
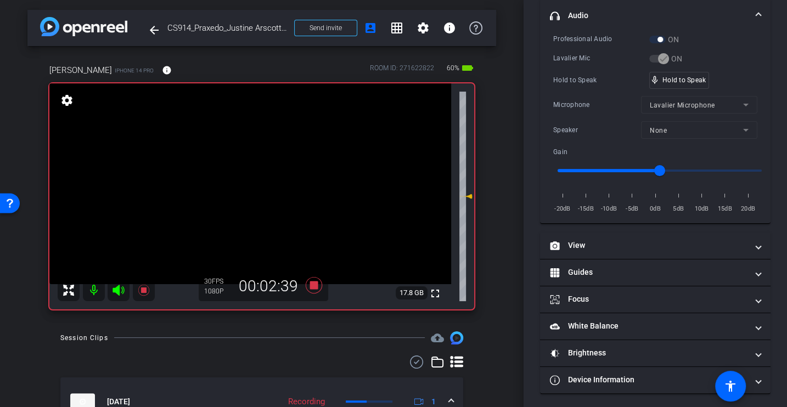
click at [582, 58] on div "Lavalier Mic" at bounding box center [601, 58] width 96 height 11
click at [576, 100] on div "Microphone" at bounding box center [597, 104] width 88 height 11
click at [592, 114] on div "Professional Audio ON Lavalier Mic ON Hold to Speak mic_none Hold to Speak Micr…" at bounding box center [655, 123] width 204 height 181
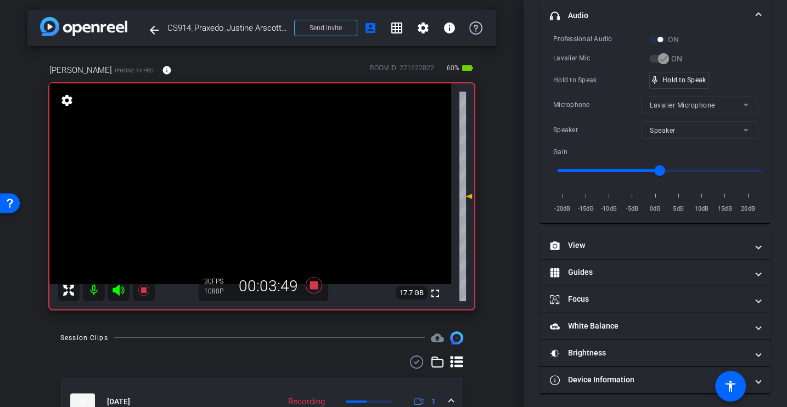
click at [592, 114] on div "Professional Audio ON Lavalier Mic ON Hold to Speak mic_none Hold to Speak Micr…" at bounding box center [655, 123] width 204 height 181
click at [581, 103] on div "Microphone" at bounding box center [597, 104] width 88 height 11
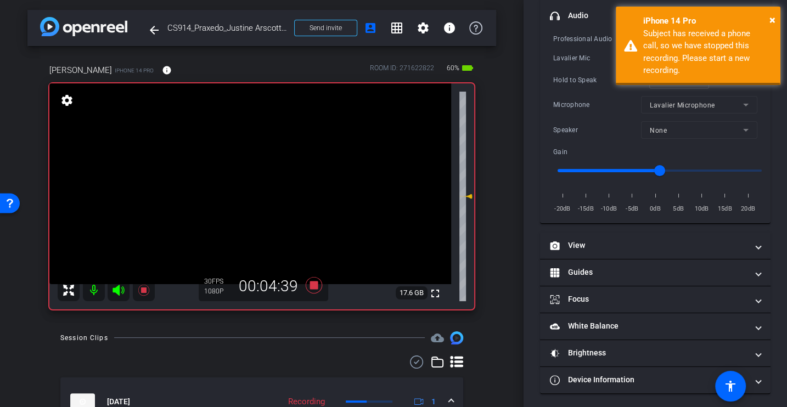
scroll to position [119, 0]
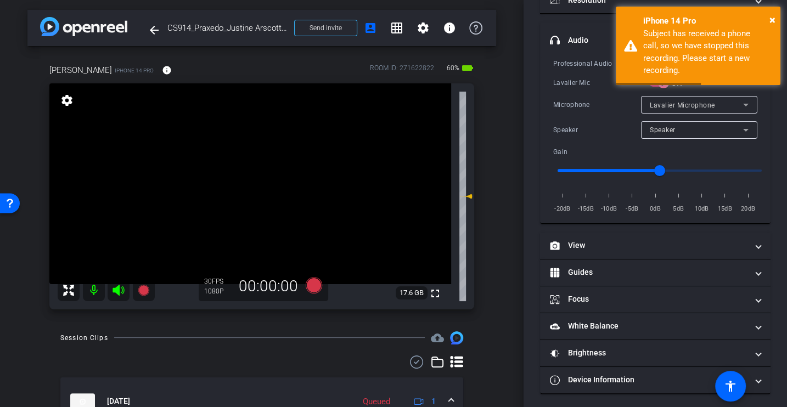
click at [579, 114] on div "Professional Audio ON Lavalier Mic ON Microphone Lavalier Microphone Speaker Sp…" at bounding box center [655, 136] width 204 height 157
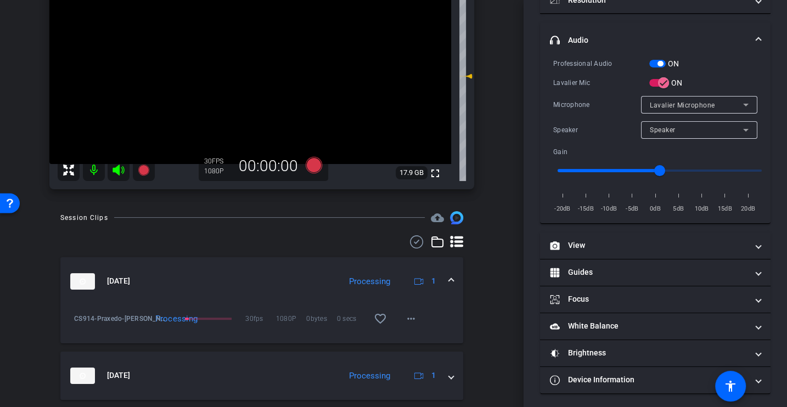
scroll to position [0, 0]
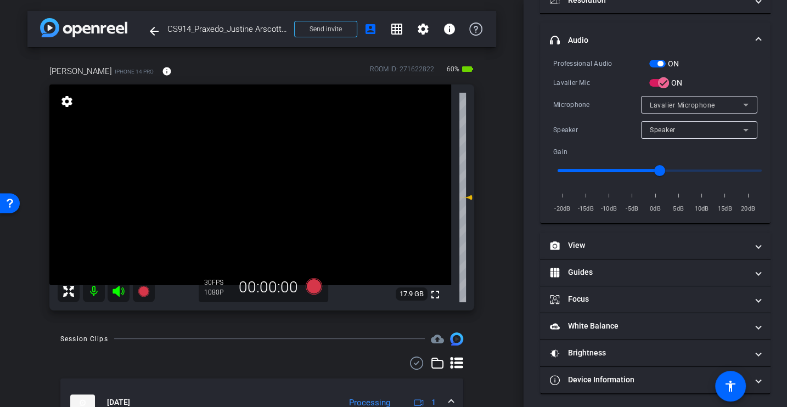
click at [290, 328] on div "arrow_back CS914_Praxedo_Justine Arscott_Bargreen Ellingson_Kiely Joyce Back to…" at bounding box center [262, 203] width 524 height 407
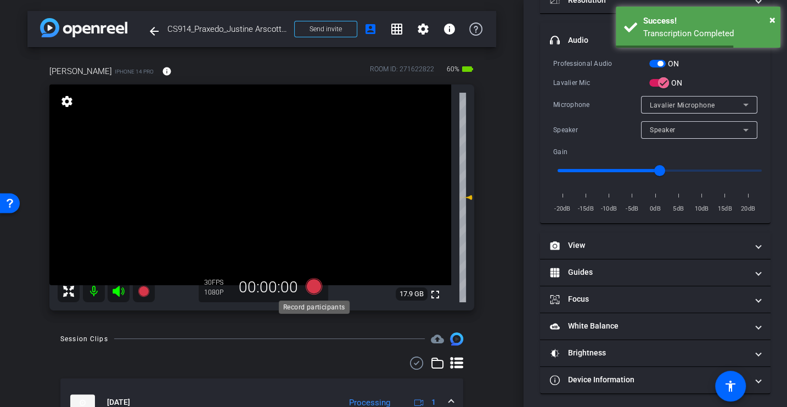
click at [303, 292] on icon at bounding box center [314, 287] width 26 height 20
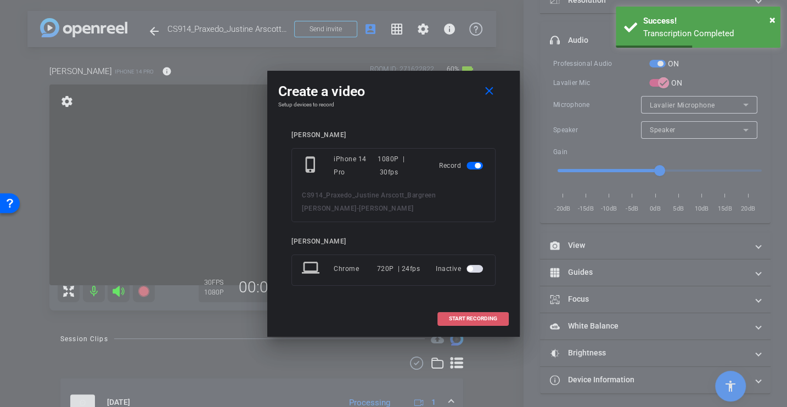
click at [460, 317] on span "START RECORDING" at bounding box center [473, 318] width 48 height 5
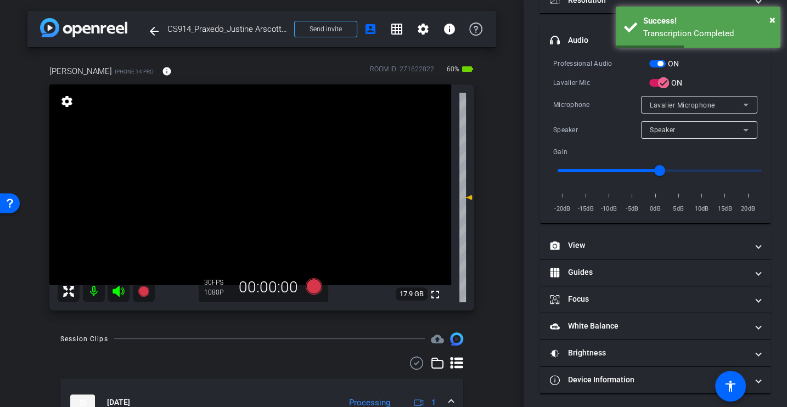
scroll to position [155, 0]
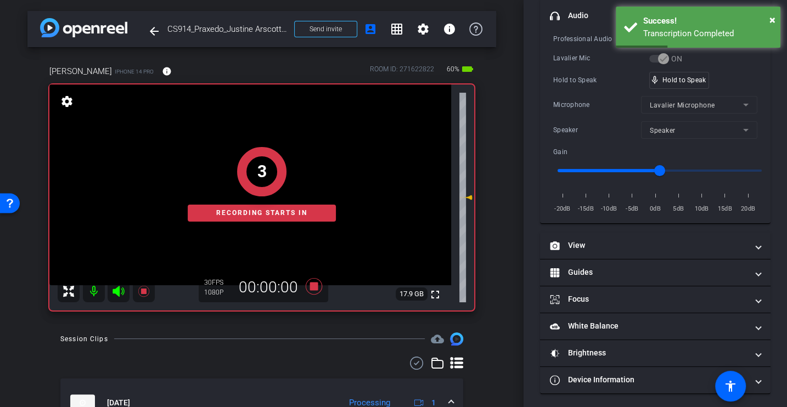
click at [598, 99] on div "Microphone" at bounding box center [597, 104] width 88 height 11
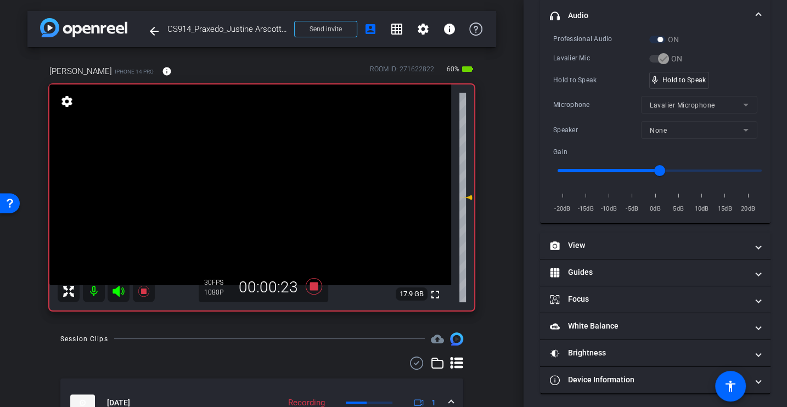
click at [602, 108] on div "Microphone" at bounding box center [597, 104] width 88 height 11
click at [591, 75] on div "Hold to Speak" at bounding box center [601, 80] width 96 height 11
click at [607, 65] on div "Professional Audio ON Lavalier Mic ON Hold to Speak mic_none Hold to Speak Micr…" at bounding box center [655, 123] width 204 height 181
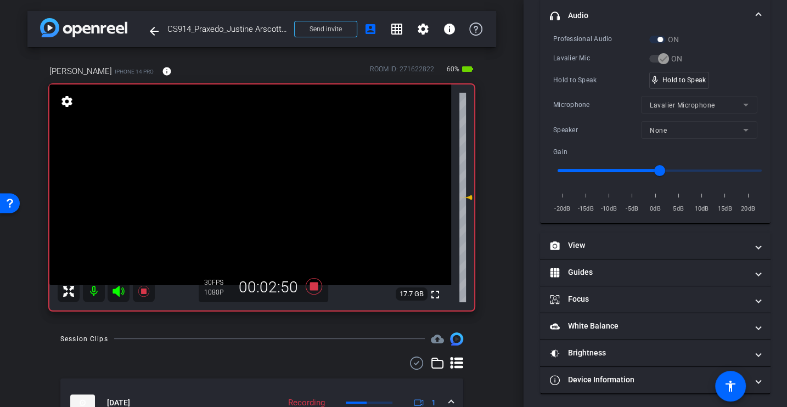
click at [607, 65] on div "Professional Audio ON Lavalier Mic ON Hold to Speak mic_none Hold to Speak Micr…" at bounding box center [655, 123] width 204 height 181
click at [603, 65] on div "Professional Audio ON Lavalier Mic ON Hold to Speak mic_none Hold to Speak Micr…" at bounding box center [655, 123] width 204 height 181
click at [602, 69] on div "Professional Audio ON Lavalier Mic ON Hold to Speak mic_none Hold to Speak Micr…" at bounding box center [655, 123] width 204 height 181
click at [579, 83] on div "Hold to Speak" at bounding box center [601, 80] width 96 height 11
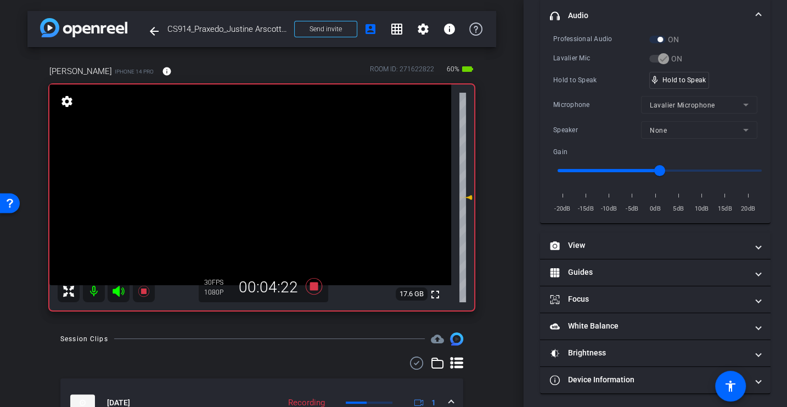
click at [589, 102] on div "Microphone" at bounding box center [597, 104] width 88 height 11
click at [586, 72] on div "Hold to Speak mic_none Hold to Speak" at bounding box center [655, 80] width 204 height 17
click at [315, 292] on icon at bounding box center [314, 287] width 26 height 20
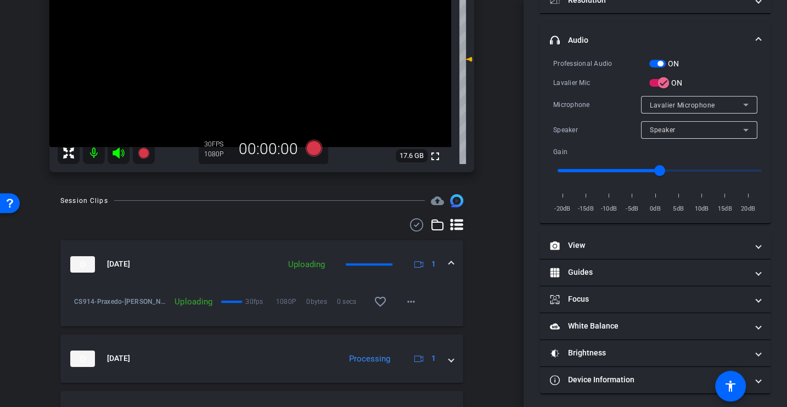
scroll to position [0, 0]
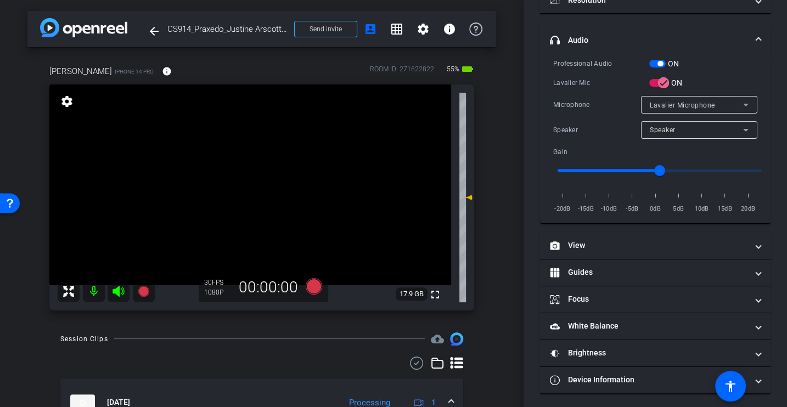
click at [611, 89] on div "Professional Audio ON Lavalier Mic ON Microphone Lavalier Microphone Speaker Sp…" at bounding box center [655, 136] width 204 height 157
click at [534, 355] on div "Participants Teleprompter Adjustments settings Alex Ferguson flip Director Ever…" at bounding box center [656, 203] width 264 height 407
click at [488, 290] on div "Kiely iPhone 14 Pro info ROOM ID: 271622822 55% battery_std fullscreen settings…" at bounding box center [261, 184] width 469 height 275
click at [214, 343] on div "Session Clips cloud_upload" at bounding box center [261, 339] width 403 height 13
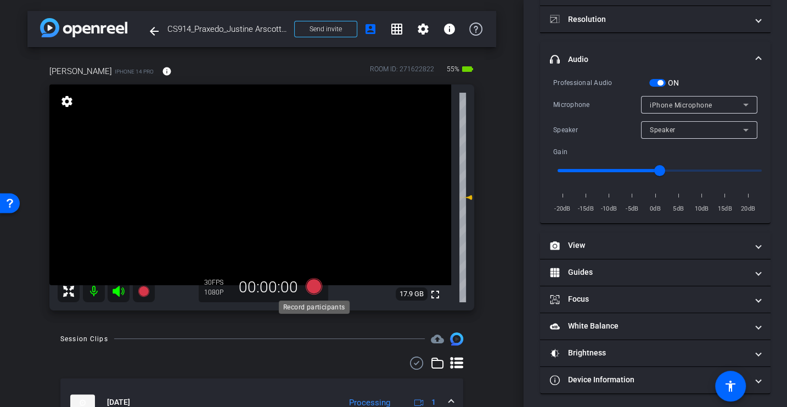
click at [313, 288] on icon at bounding box center [314, 286] width 16 height 16
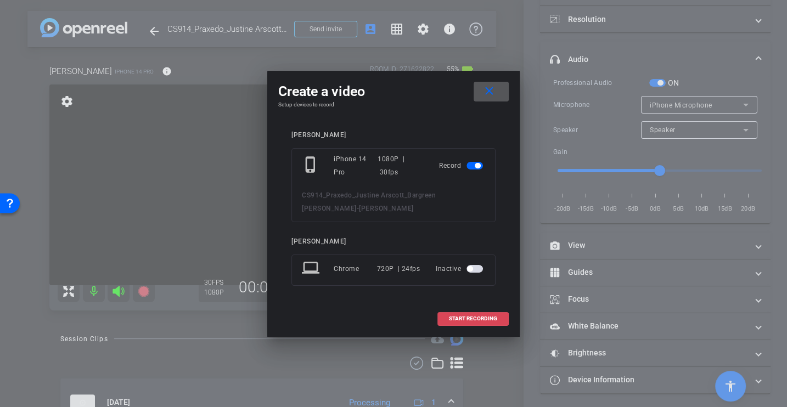
click at [458, 317] on span "START RECORDING" at bounding box center [473, 318] width 48 height 5
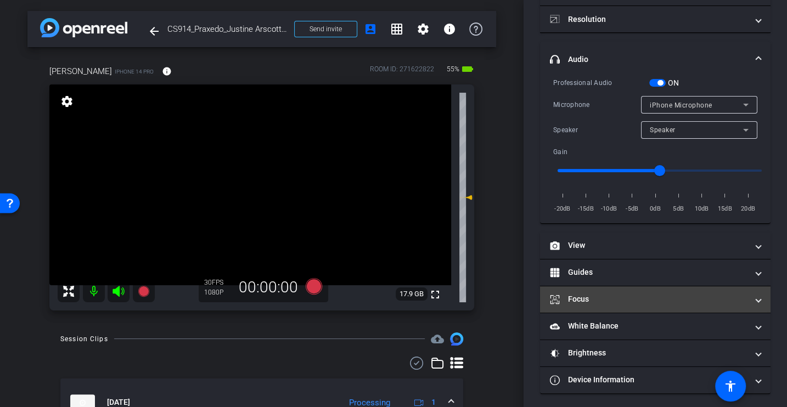
scroll to position [112, 0]
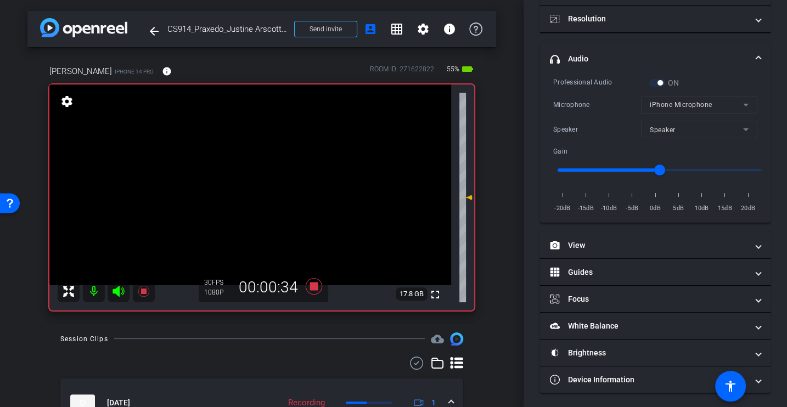
click at [364, 343] on div "Session Clips cloud_upload" at bounding box center [261, 339] width 403 height 13
click at [321, 290] on icon at bounding box center [314, 286] width 16 height 16
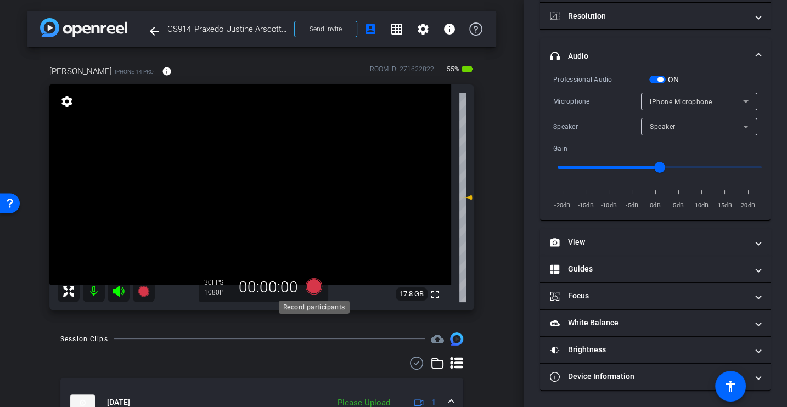
scroll to position [99, 0]
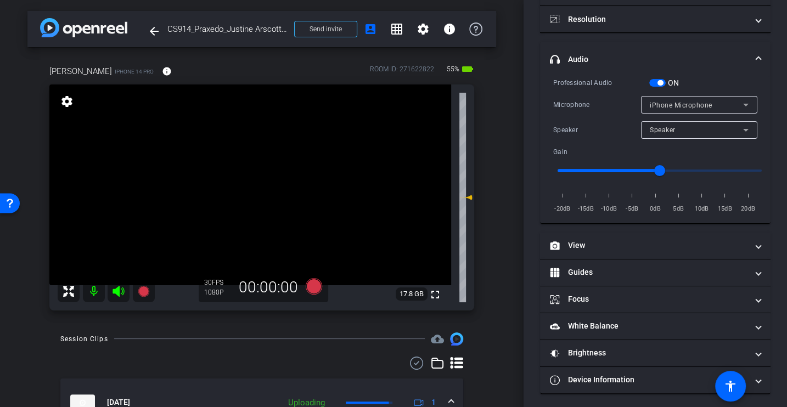
click at [512, 316] on div "arrow_back CS914_Praxedo_Justine Arscott_Bargreen Ellingson_Kiely Joyce Back to…" at bounding box center [262, 203] width 524 height 407
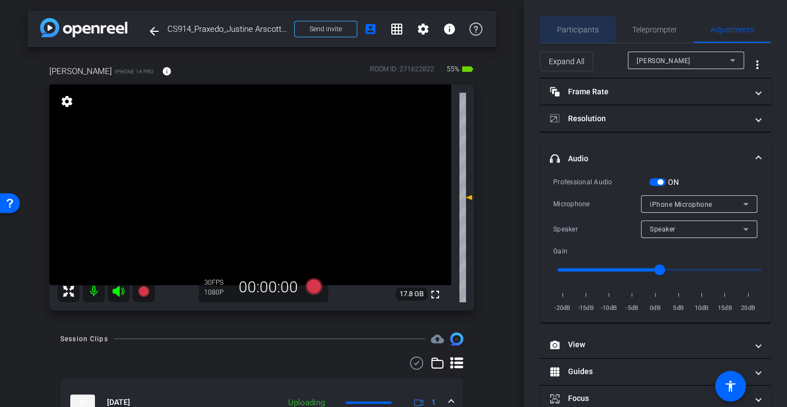
click at [583, 35] on span "Participants" at bounding box center [578, 29] width 42 height 26
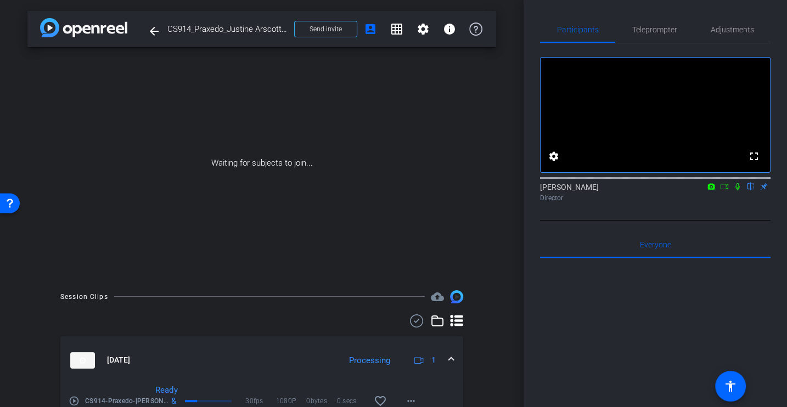
click at [719, 192] on mat-icon at bounding box center [724, 187] width 13 height 10
click at [748, 191] on icon at bounding box center [751, 187] width 9 height 8
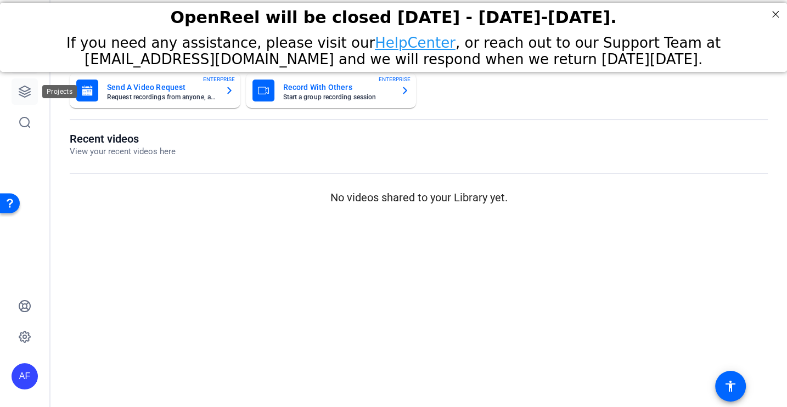
click at [25, 88] on icon at bounding box center [24, 91] width 13 height 13
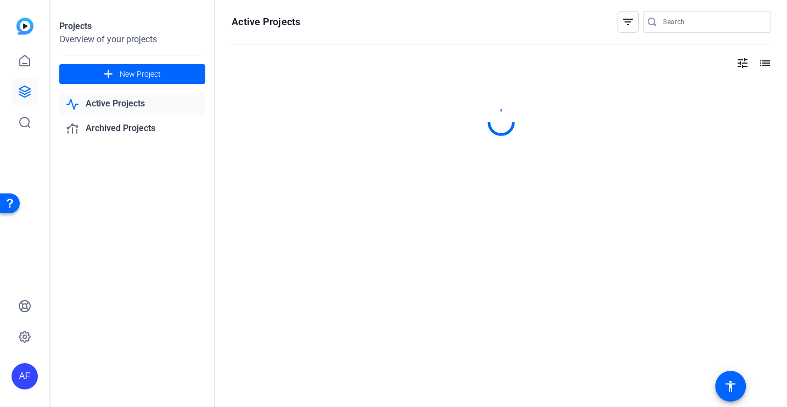
click at [681, 23] on input "Search" at bounding box center [712, 21] width 99 height 13
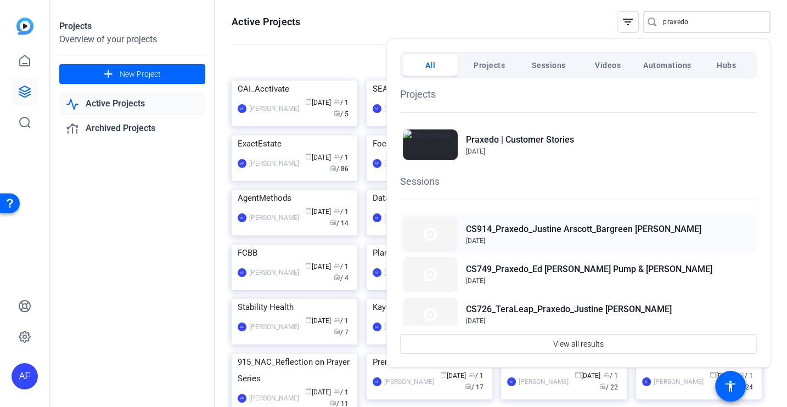
type input "praxedo"
click at [525, 239] on span "Aug 15, 2025" at bounding box center [584, 241] width 236 height 10
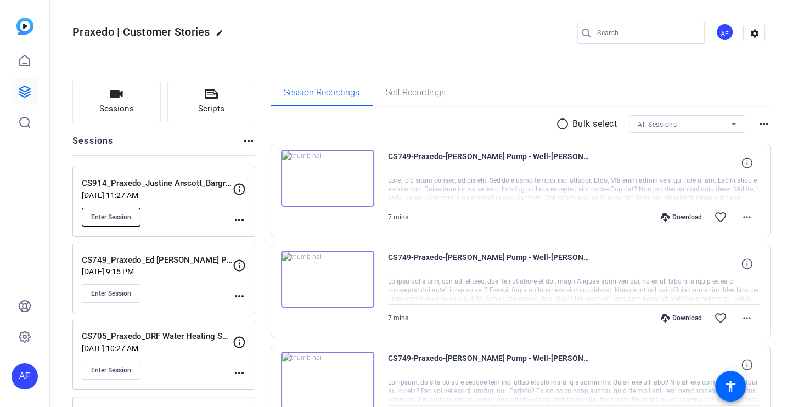
click at [125, 210] on button "Enter Session" at bounding box center [111, 217] width 59 height 19
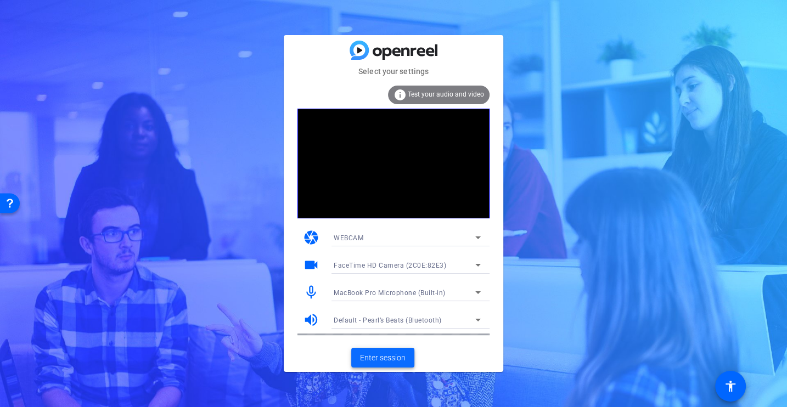
click at [397, 359] on span "Enter session" at bounding box center [383, 358] width 46 height 12
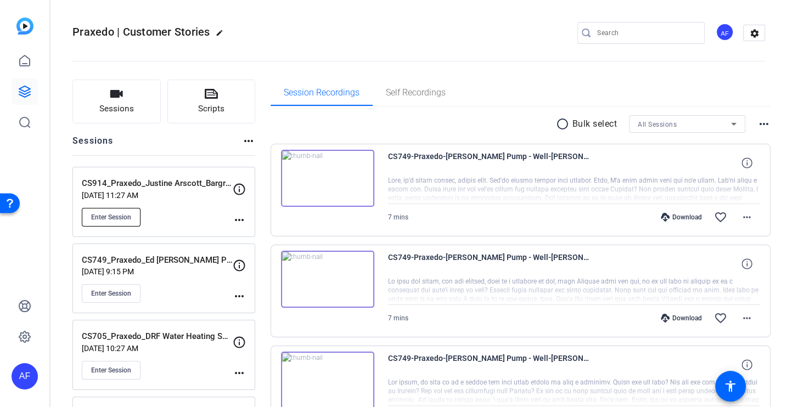
click at [125, 214] on span "Enter Session" at bounding box center [111, 217] width 40 height 9
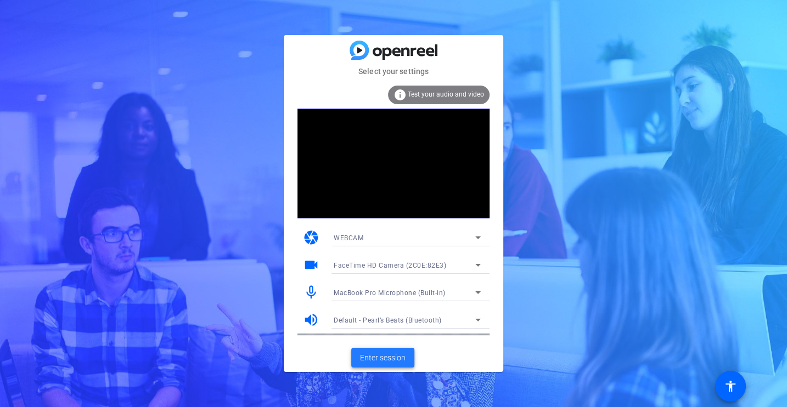
click at [395, 363] on span "Enter session" at bounding box center [383, 358] width 46 height 12
